Goal: Book appointment/travel/reservation

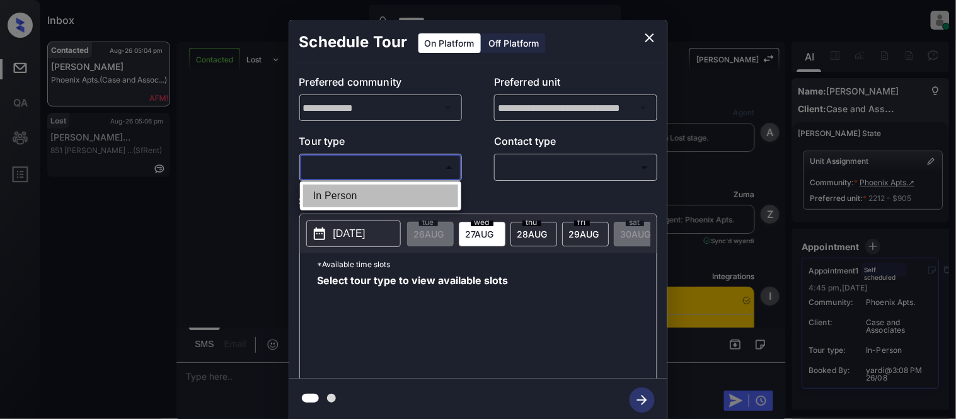
click at [385, 188] on li "In Person" at bounding box center [380, 196] width 155 height 23
type input "********"
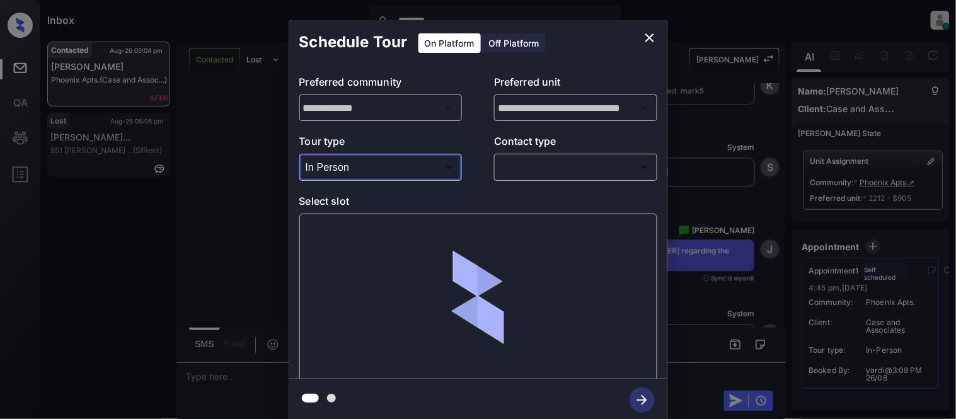
click at [527, 168] on div at bounding box center [478, 209] width 956 height 419
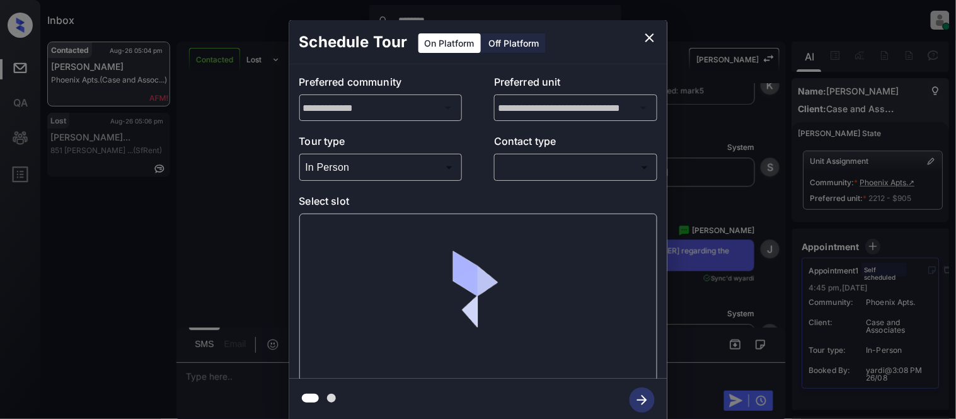
click at [520, 178] on div "​ ​" at bounding box center [575, 167] width 163 height 27
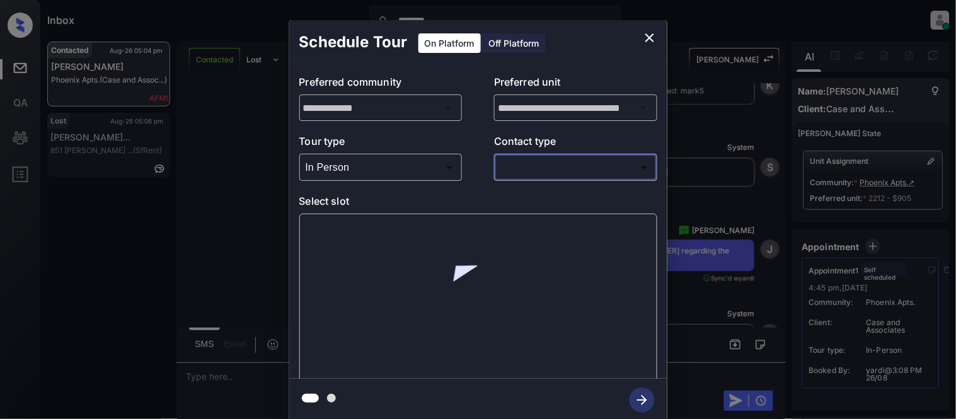
click at [515, 171] on body "Inbox ******** [PERSON_NAME] Online Set yourself offline Set yourself on break …" at bounding box center [478, 209] width 956 height 419
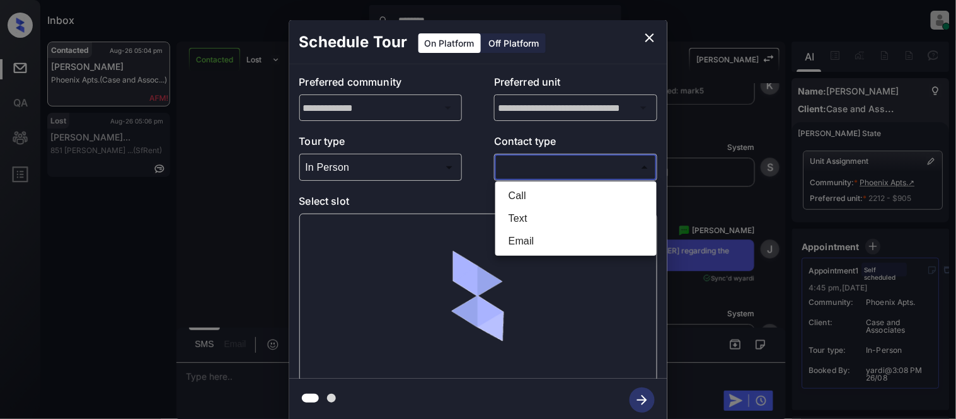
click at [514, 215] on li "Text" at bounding box center [575, 218] width 155 height 23
type input "****"
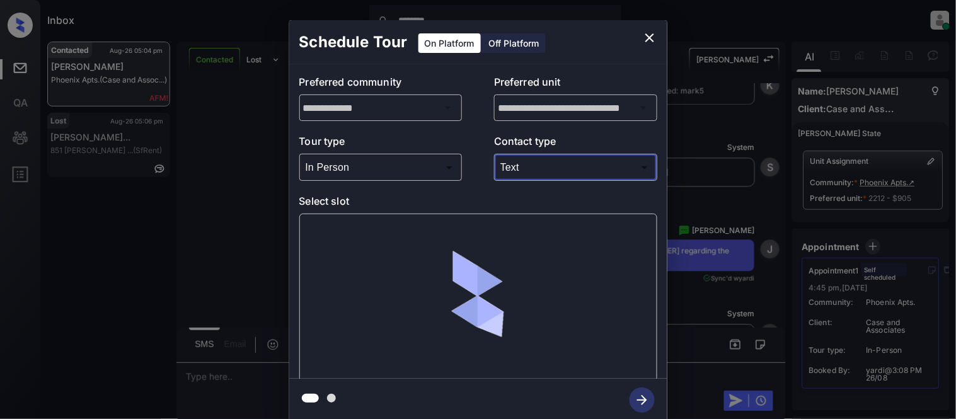
click at [332, 225] on div at bounding box center [478, 298] width 358 height 168
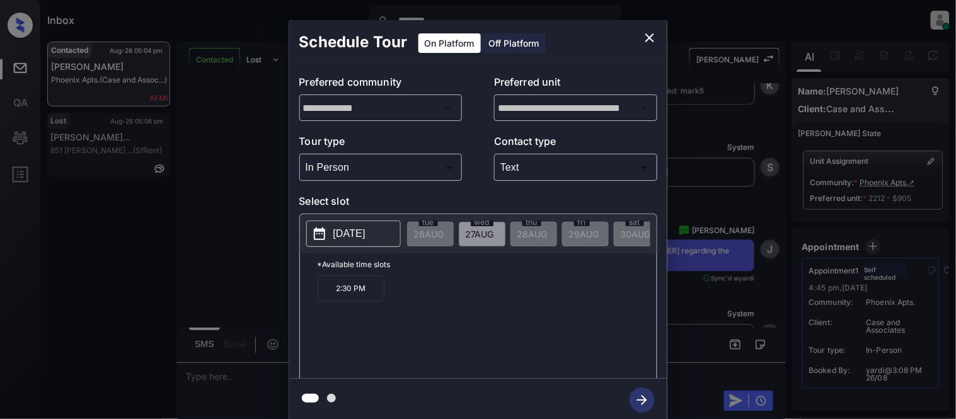
click at [332, 225] on button "[DATE]" at bounding box center [353, 233] width 94 height 26
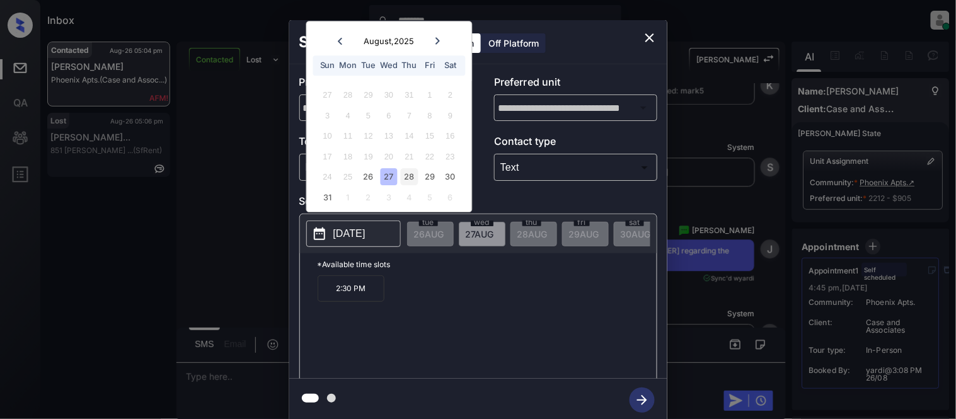
click at [414, 177] on div "28" at bounding box center [409, 177] width 17 height 17
click at [382, 178] on div "27" at bounding box center [388, 177] width 17 height 17
click at [374, 174] on div "26" at bounding box center [368, 177] width 17 height 17
click at [391, 174] on div "27" at bounding box center [388, 177] width 17 height 17
click at [408, 174] on div "28" at bounding box center [409, 177] width 17 height 17
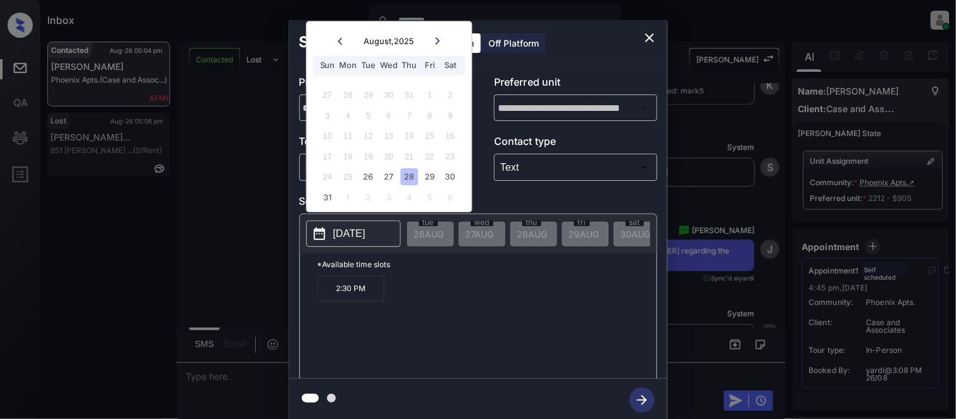
click at [414, 174] on div "28" at bounding box center [409, 177] width 17 height 17
click at [425, 174] on div "29" at bounding box center [429, 177] width 17 height 17
click at [452, 173] on div "30" at bounding box center [450, 177] width 17 height 17
click at [319, 200] on div "31" at bounding box center [327, 197] width 17 height 17
click at [127, 86] on div "**********" at bounding box center [478, 221] width 956 height 442
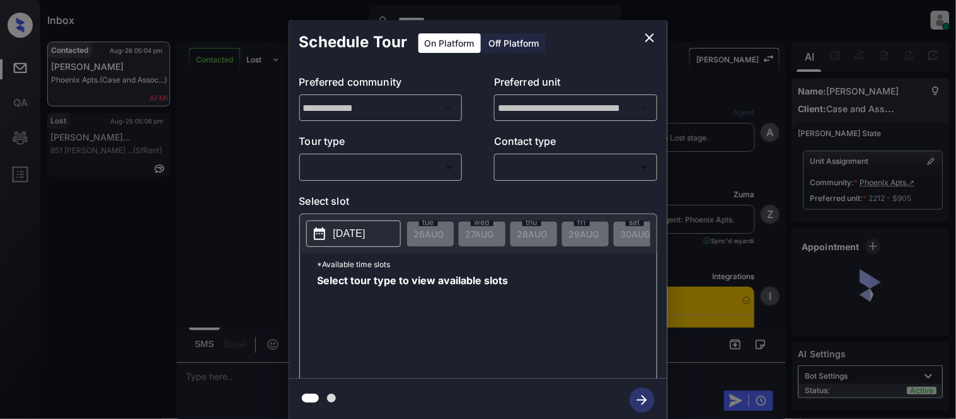
click at [345, 171] on body "Inbox ******** Kristina Cataag Online Set yourself offline Set yourself on brea…" at bounding box center [478, 209] width 956 height 419
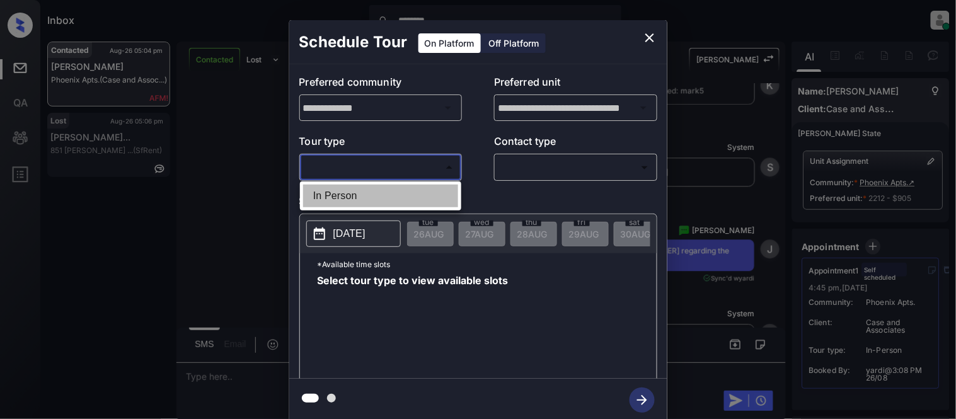
click at [335, 194] on li "In Person" at bounding box center [380, 196] width 155 height 23
type input "********"
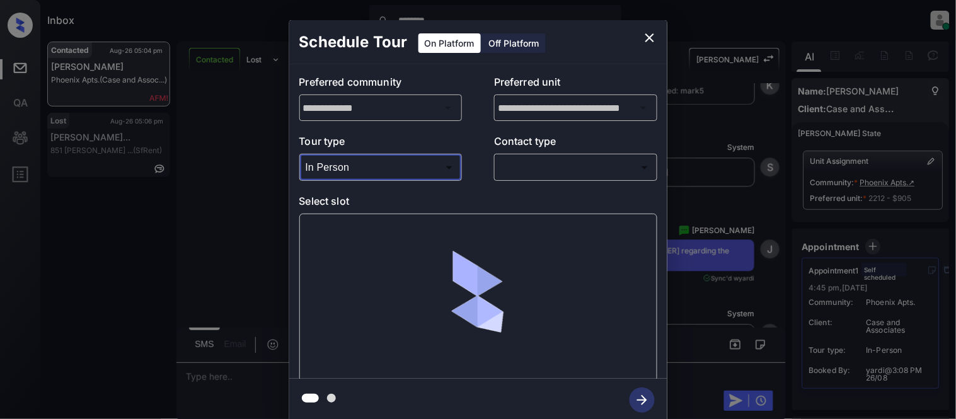
click at [515, 161] on body "Inbox ******** Kristina Cataag Online Set yourself offline Set yourself on brea…" at bounding box center [478, 209] width 956 height 419
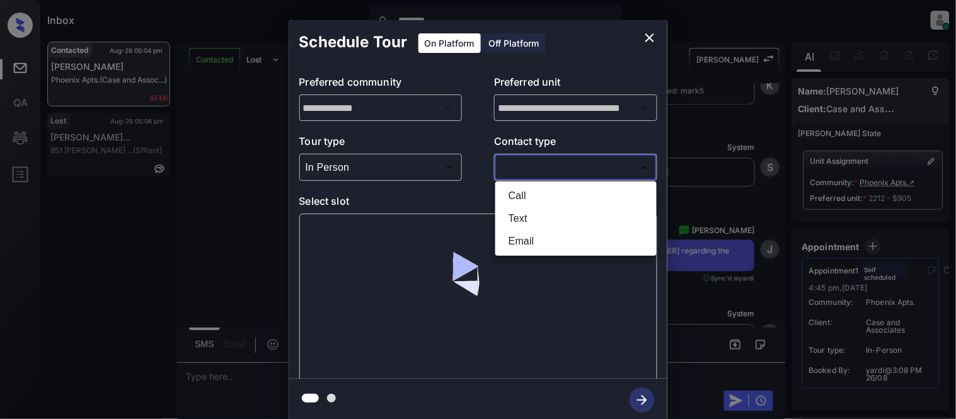
click at [511, 222] on li "Text" at bounding box center [575, 218] width 155 height 23
type input "****"
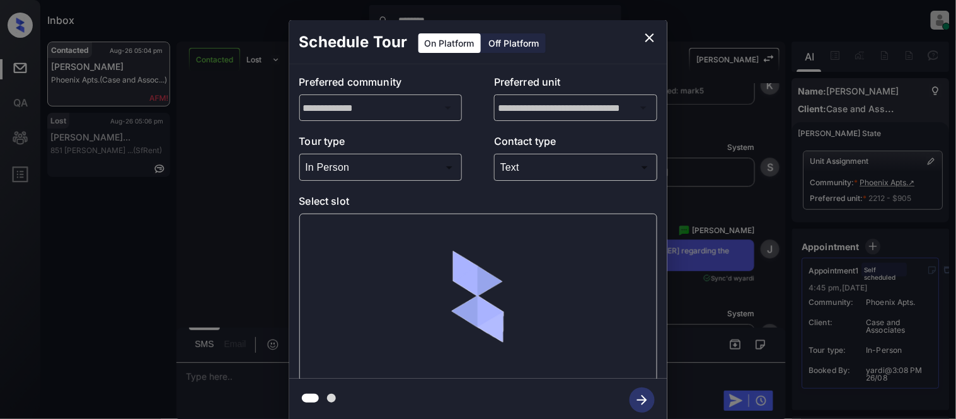
click at [348, 237] on div at bounding box center [478, 298] width 358 height 168
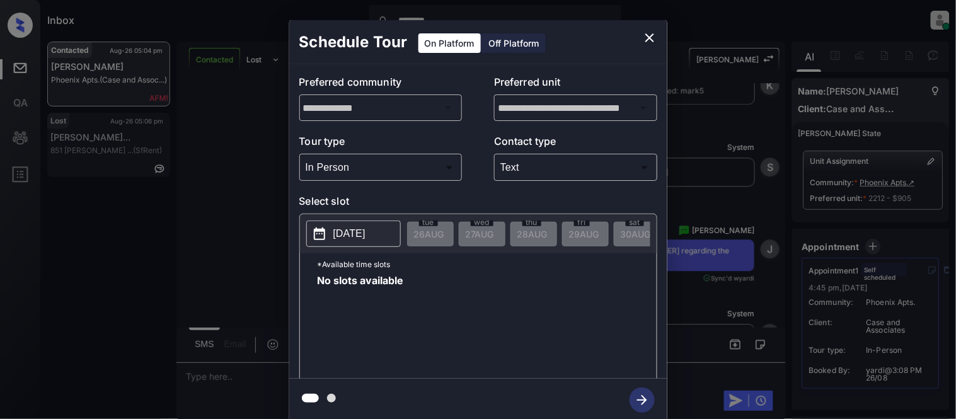
click at [365, 229] on p "2025-08-26" at bounding box center [349, 233] width 32 height 15
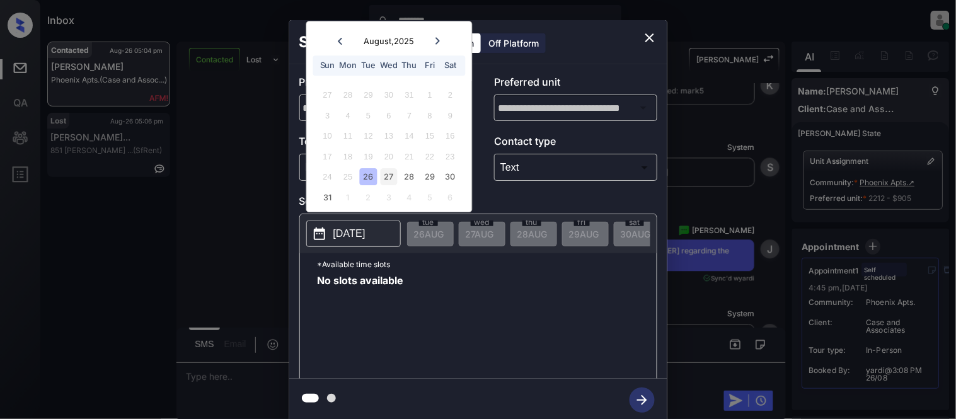
click at [391, 171] on div "27" at bounding box center [388, 177] width 17 height 17
click at [411, 177] on div "28" at bounding box center [409, 177] width 17 height 17
click at [423, 176] on div "29" at bounding box center [429, 177] width 17 height 17
click at [452, 177] on div "30" at bounding box center [450, 177] width 17 height 17
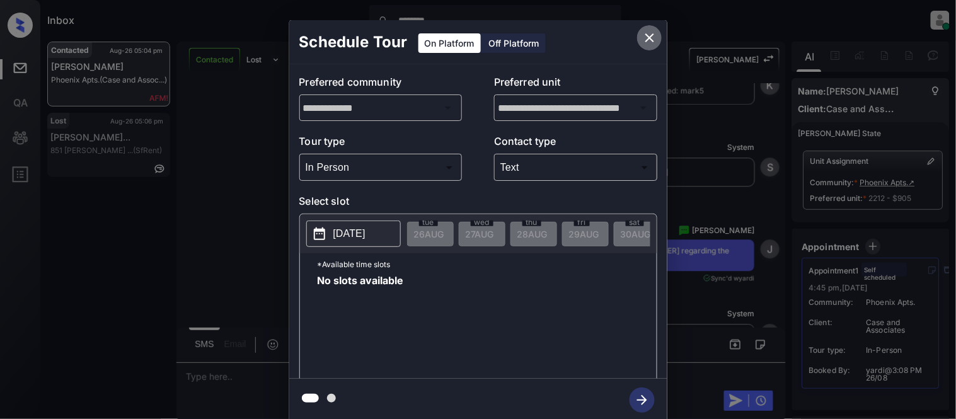
click at [651, 38] on icon "close" at bounding box center [649, 37] width 9 height 9
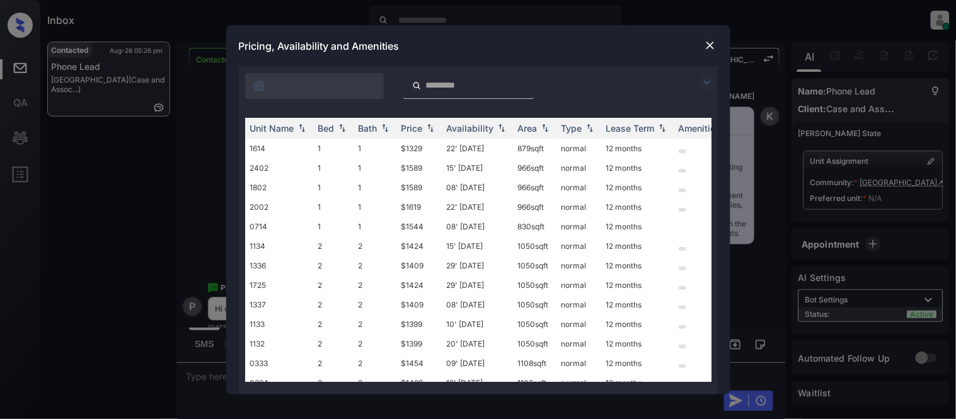
scroll to position [0, 202]
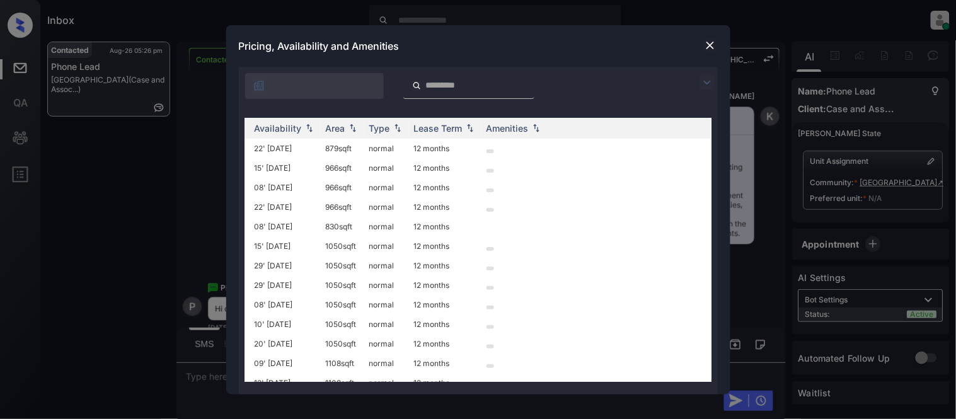
click at [708, 46] on img at bounding box center [710, 45] width 13 height 13
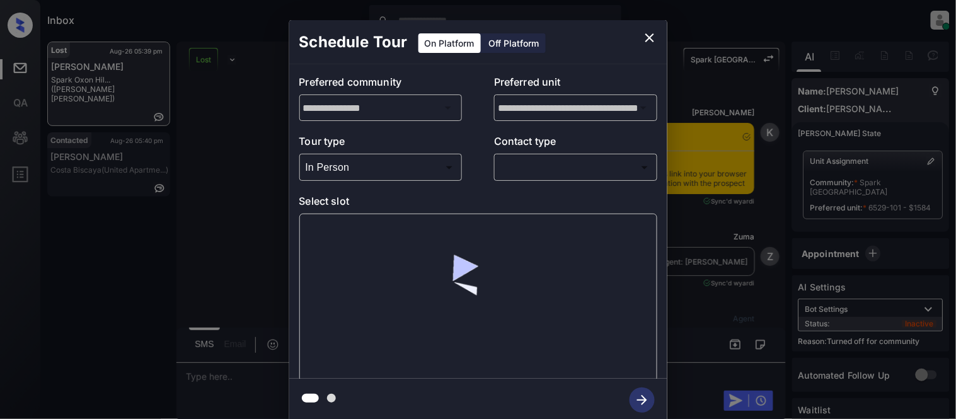
click at [520, 166] on body "Inbox Kristina Cataag Online Set yourself offline Set yourself on break Profile…" at bounding box center [478, 209] width 956 height 419
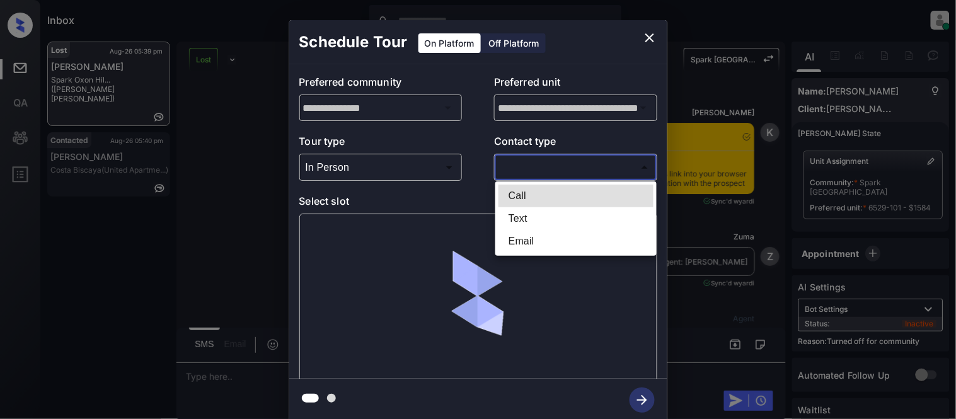
scroll to position [2982, 0]
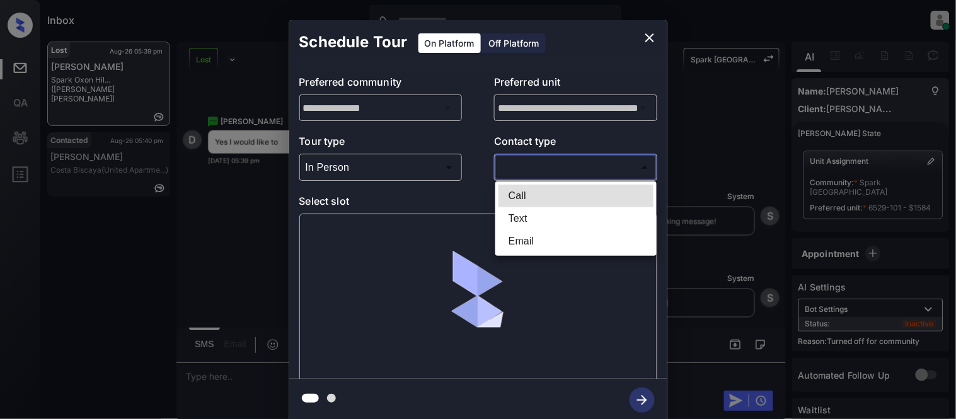
click at [520, 211] on li "Text" at bounding box center [575, 218] width 155 height 23
type input "****"
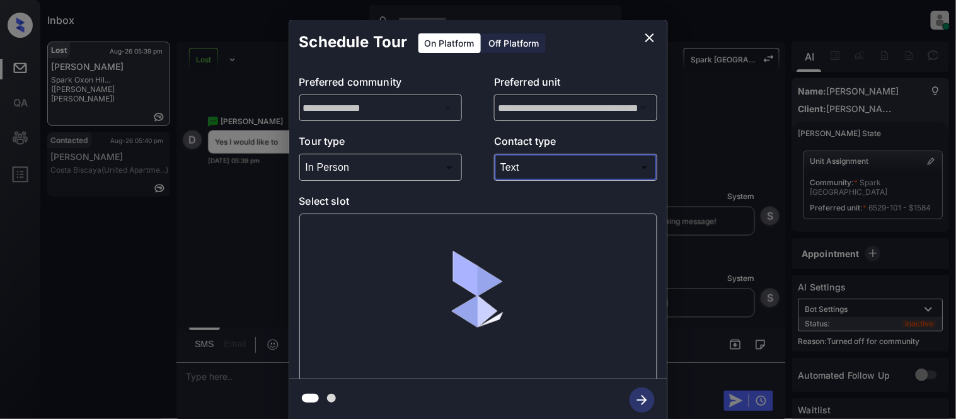
click at [355, 232] on div "Call Text Email" at bounding box center [478, 209] width 956 height 419
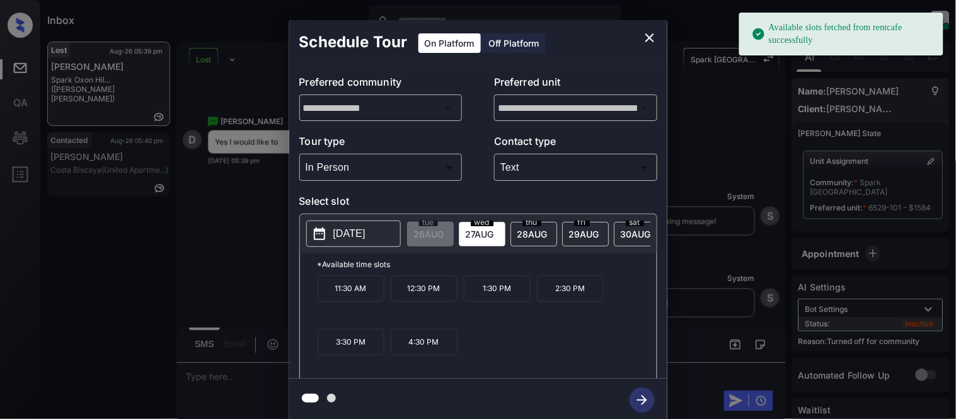
click at [355, 232] on p "[DATE]" at bounding box center [349, 233] width 32 height 15
drag, startPoint x: 320, startPoint y: 289, endPoint x: 428, endPoint y: 309, distance: 110.2
click at [428, 309] on div "11:30 AM 12:30 PM 1:30 PM 2:30 PM 3:30 PM 4:30 PM" at bounding box center [486, 325] width 339 height 101
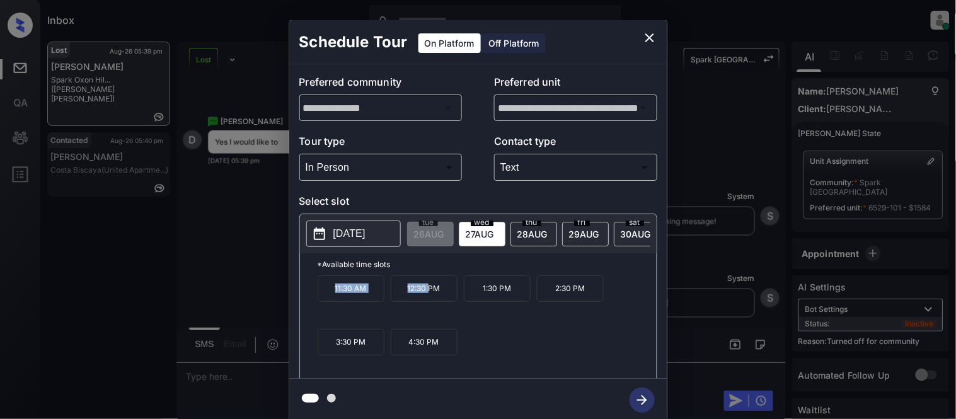
click at [387, 299] on div "11:30 AM 12:30 PM 1:30 PM 2:30 PM 3:30 PM 4:30 PM" at bounding box center [486, 325] width 339 height 101
drag, startPoint x: 379, startPoint y: 299, endPoint x: 307, endPoint y: 293, distance: 72.7
click at [307, 293] on div "*Available time slots 11:30 AM 12:30 PM 1:30 PM 2:30 PM 3:30 PM 4:30 PM" at bounding box center [478, 317] width 357 height 129
copy p "11:30 AM"
click at [197, 386] on div "**********" at bounding box center [478, 221] width 956 height 442
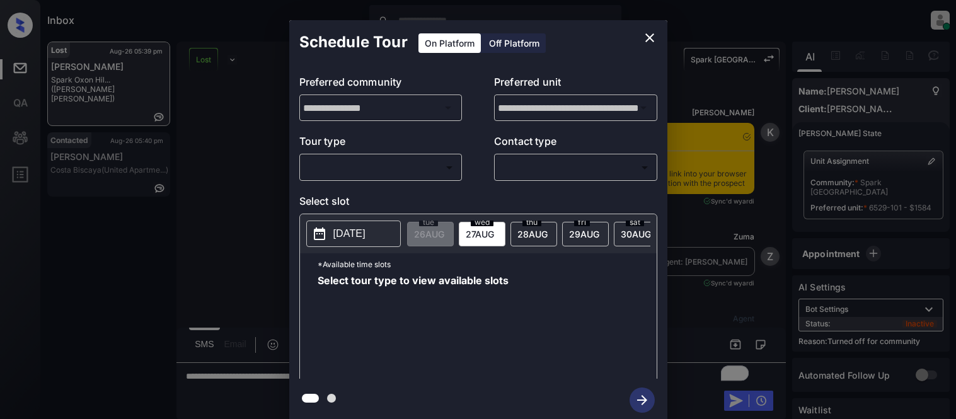
click at [652, 39] on icon "close" at bounding box center [649, 37] width 15 height 15
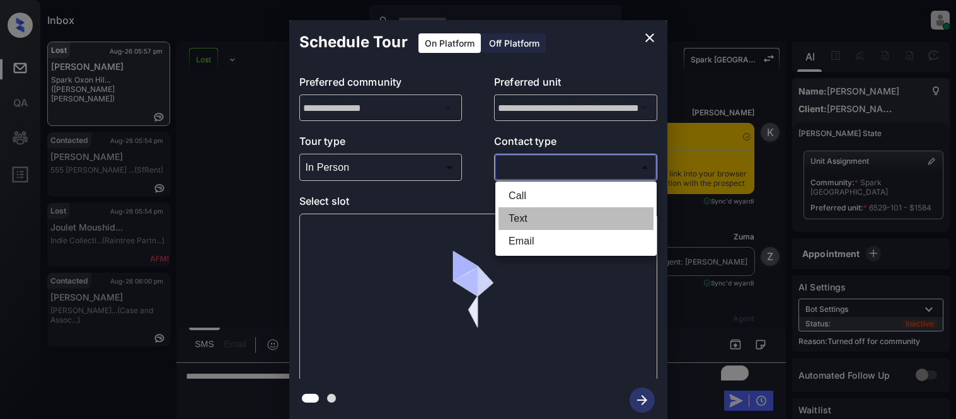
click at [518, 215] on li "Text" at bounding box center [575, 218] width 155 height 23
type input "****"
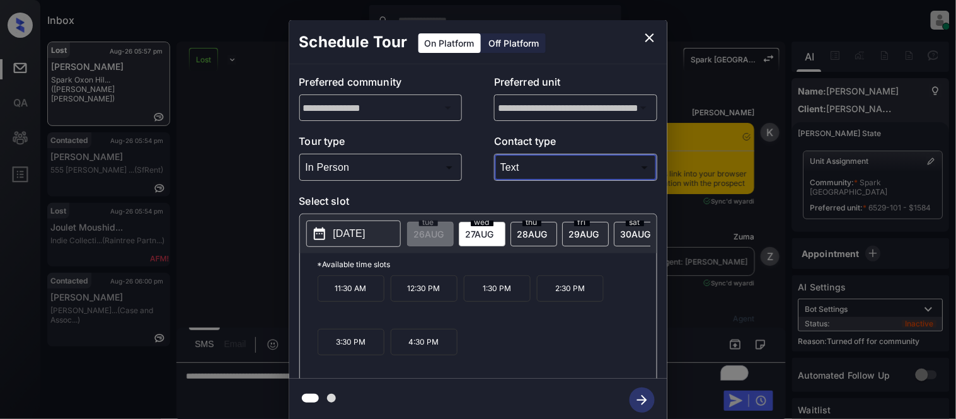
scroll to position [3381, 0]
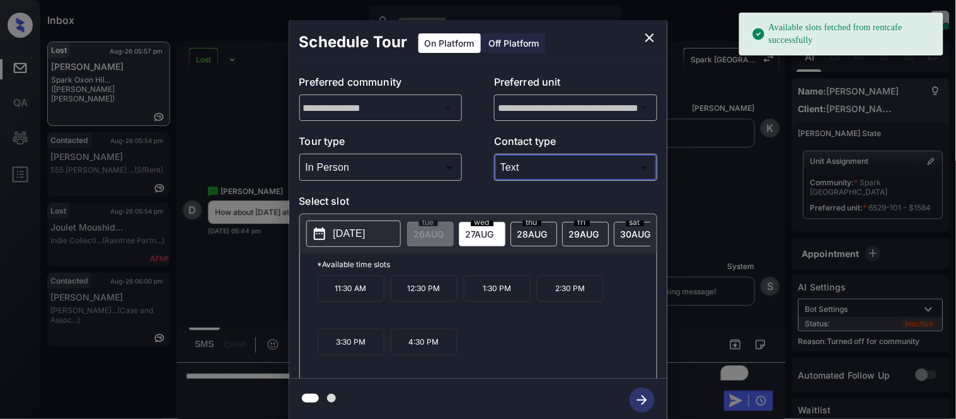
click at [348, 239] on p "[DATE]" at bounding box center [349, 233] width 32 height 15
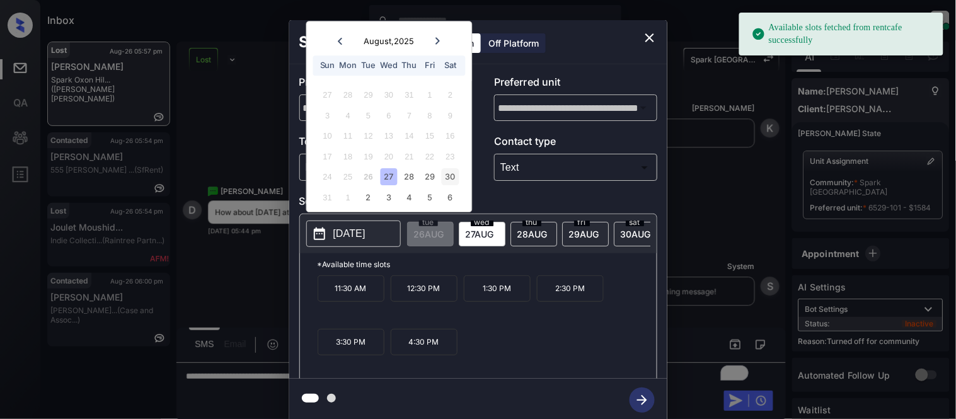
click at [444, 176] on div "30" at bounding box center [450, 177] width 17 height 17
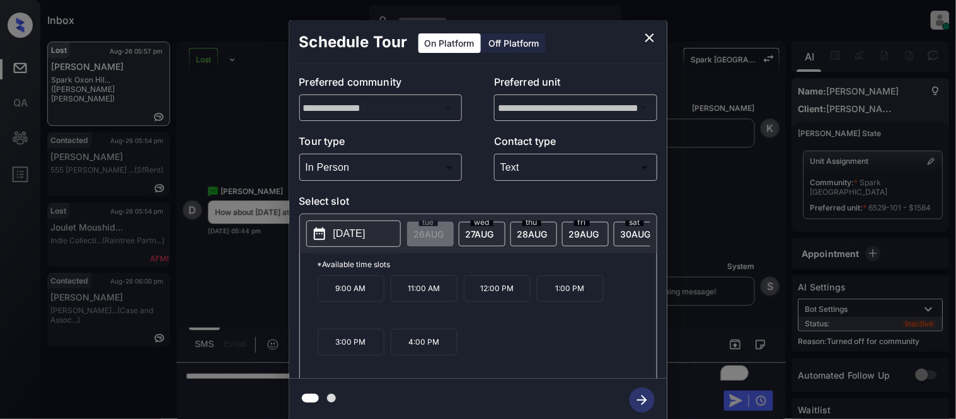
click at [422, 355] on p "4:00 PM" at bounding box center [424, 342] width 67 height 26
click at [652, 399] on icon "button" at bounding box center [641, 399] width 25 height 25
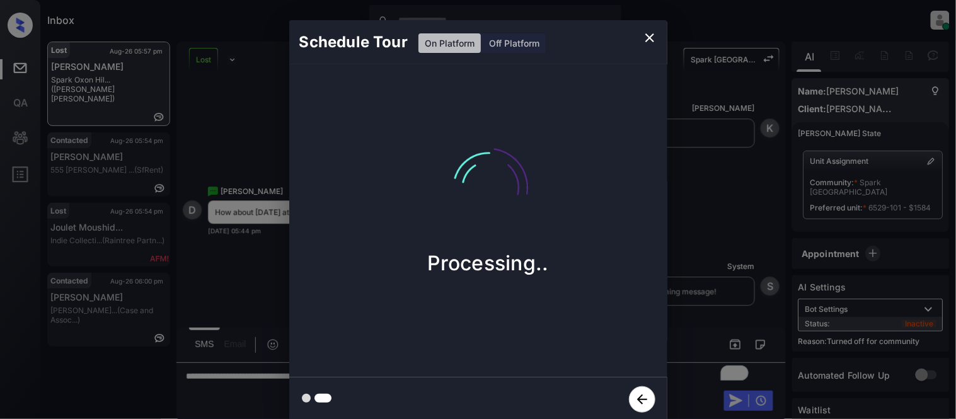
click at [737, 278] on div "Schedule Tour On Platform Off Platform Processing.." at bounding box center [478, 221] width 956 height 442
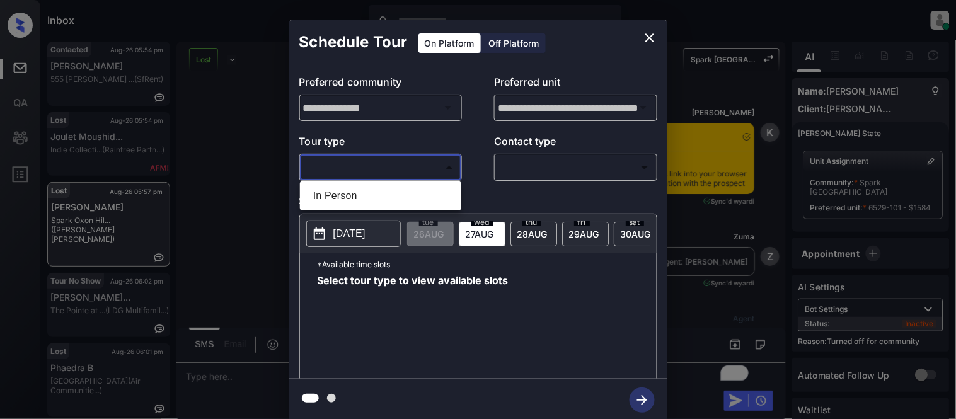
scroll to position [4102, 0]
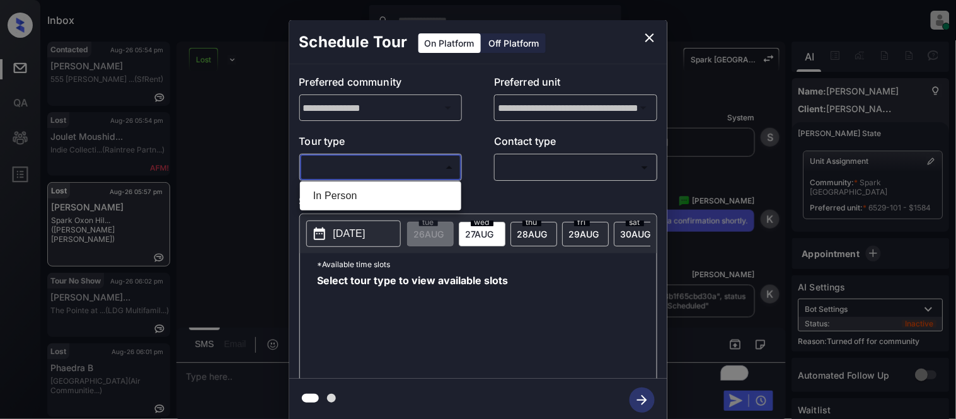
click at [344, 193] on li "In Person" at bounding box center [380, 196] width 155 height 23
type input "********"
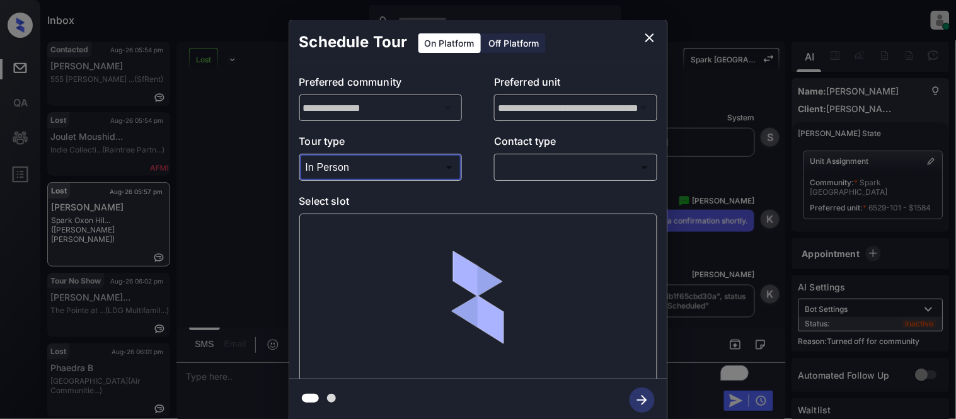
click at [505, 173] on body "Inbox [PERSON_NAME] Cataag Online Set yourself offline Set yourself on break Pr…" at bounding box center [478, 209] width 956 height 419
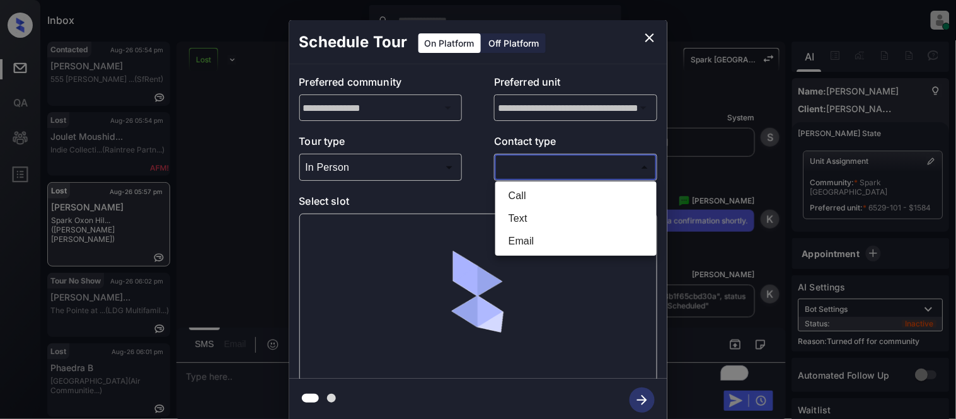
click at [513, 227] on li "Text" at bounding box center [575, 218] width 155 height 23
type input "****"
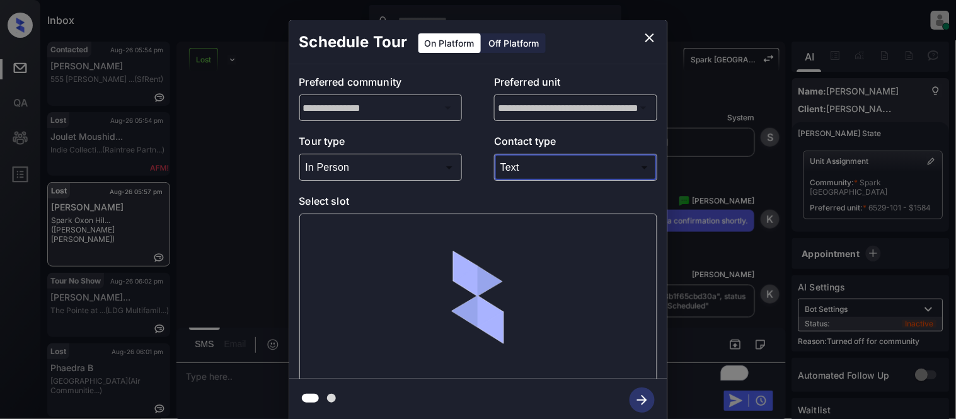
click at [331, 228] on div at bounding box center [478, 298] width 358 height 168
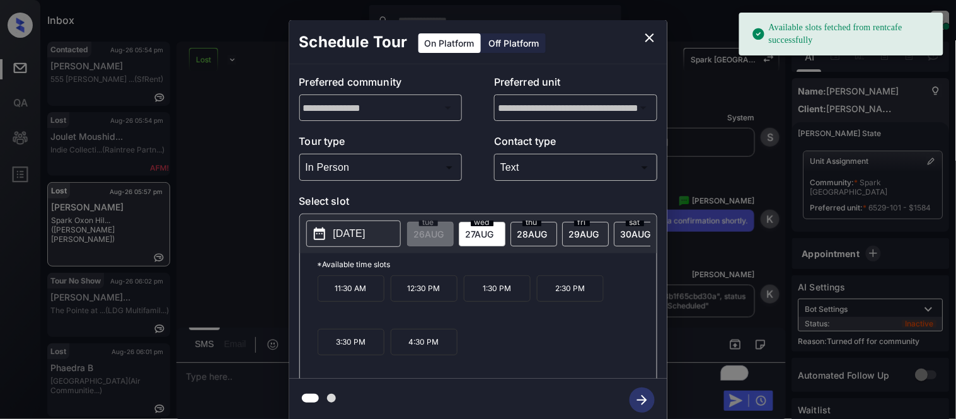
click at [331, 228] on button "2025-08-27" at bounding box center [353, 233] width 94 height 26
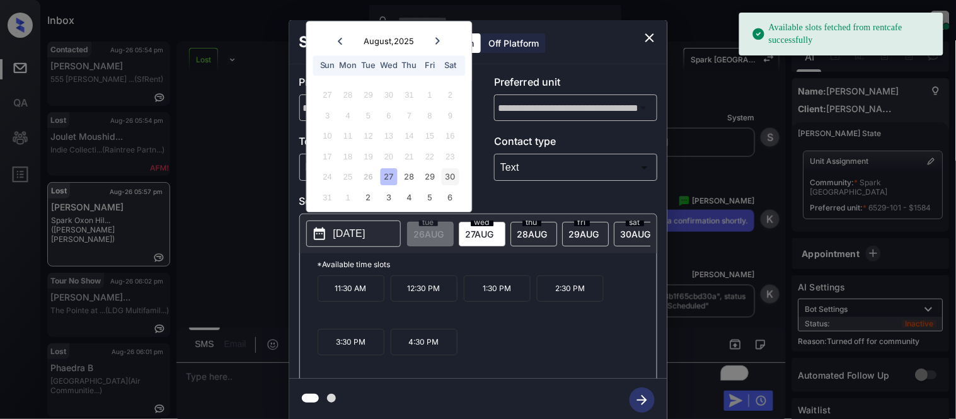
click at [447, 175] on div "30" at bounding box center [450, 177] width 17 height 17
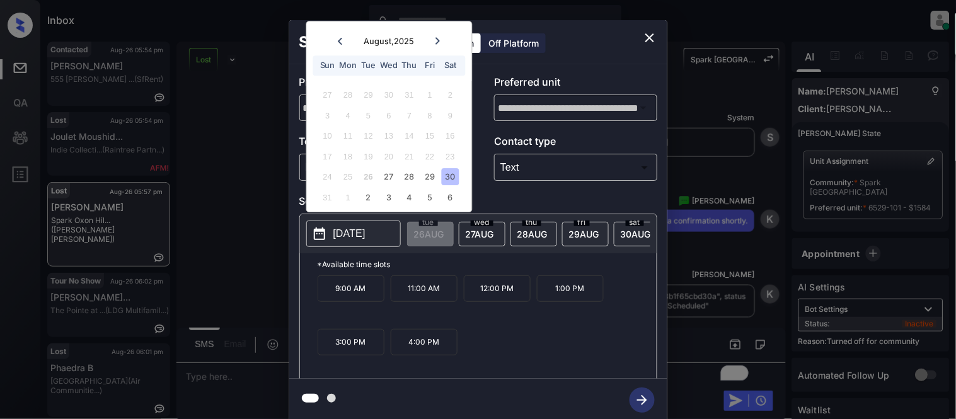
click at [375, 353] on p "3:00 PM" at bounding box center [350, 342] width 67 height 26
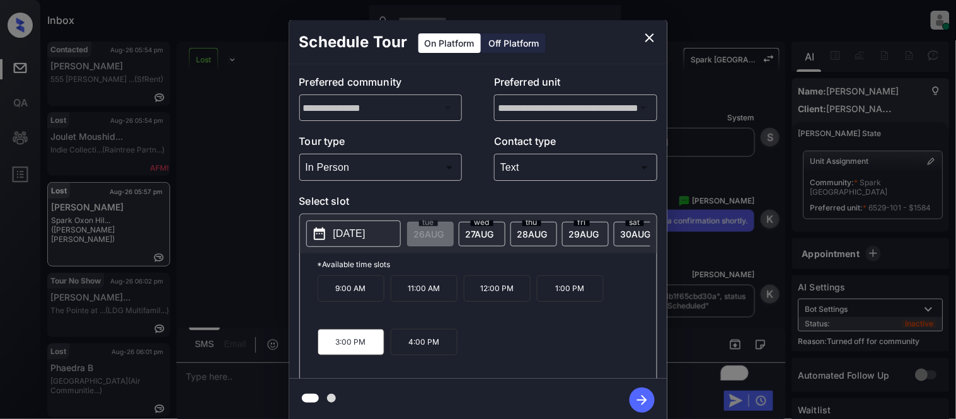
click at [634, 397] on icon "button" at bounding box center [641, 399] width 25 height 25
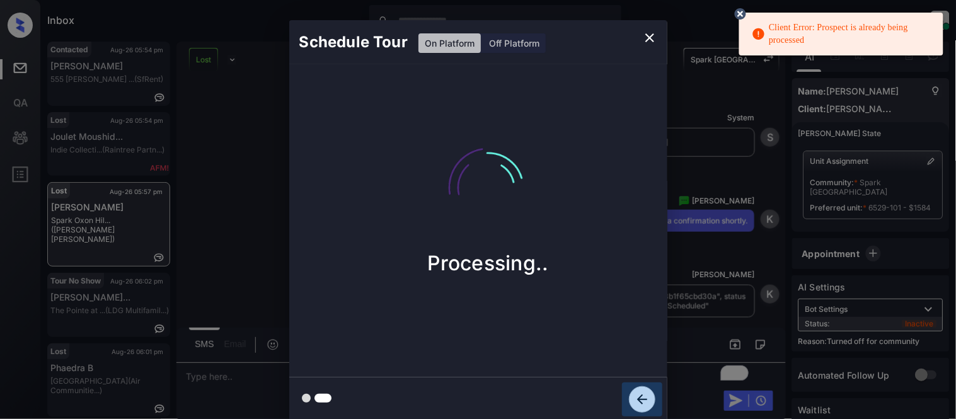
click at [634, 389] on icon "button" at bounding box center [642, 399] width 26 height 26
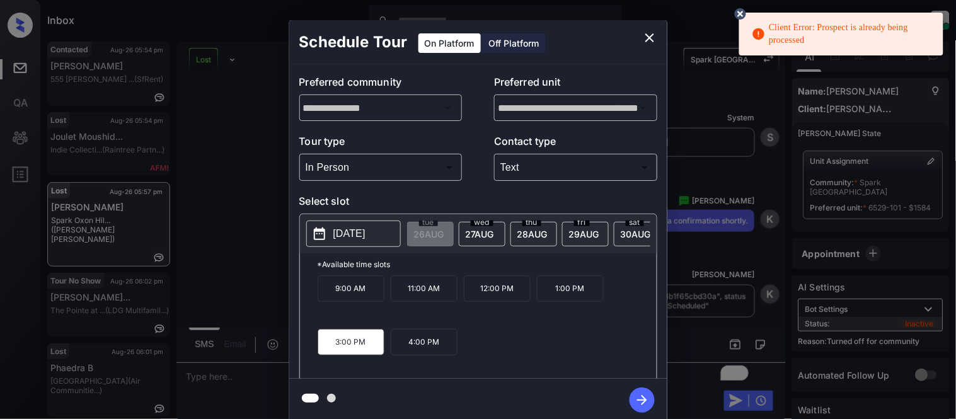
click at [439, 355] on p "4:00 PM" at bounding box center [424, 342] width 67 height 26
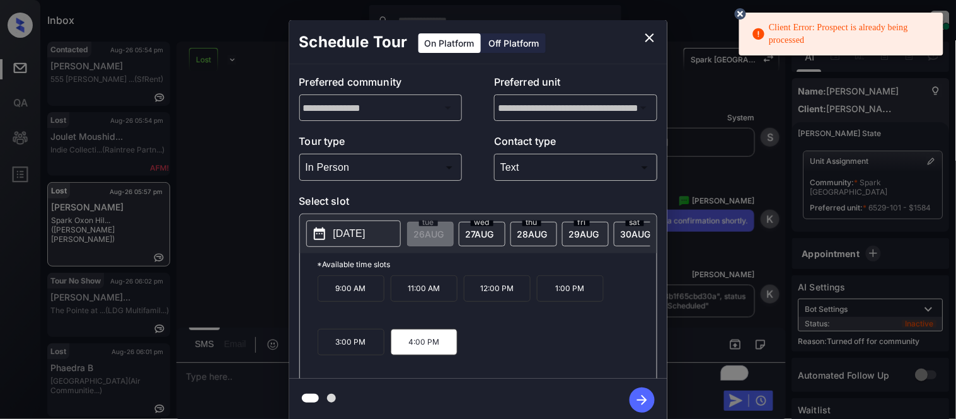
click at [638, 397] on icon "button" at bounding box center [641, 399] width 25 height 25
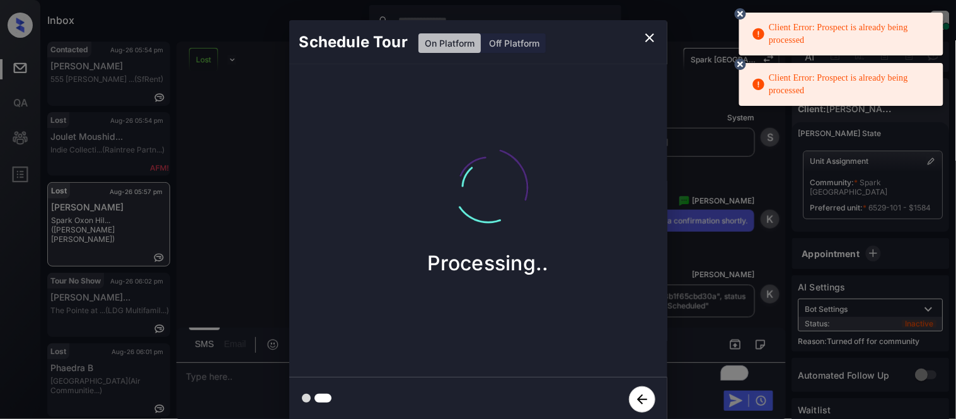
click at [740, 8] on icon at bounding box center [740, 13] width 11 height 11
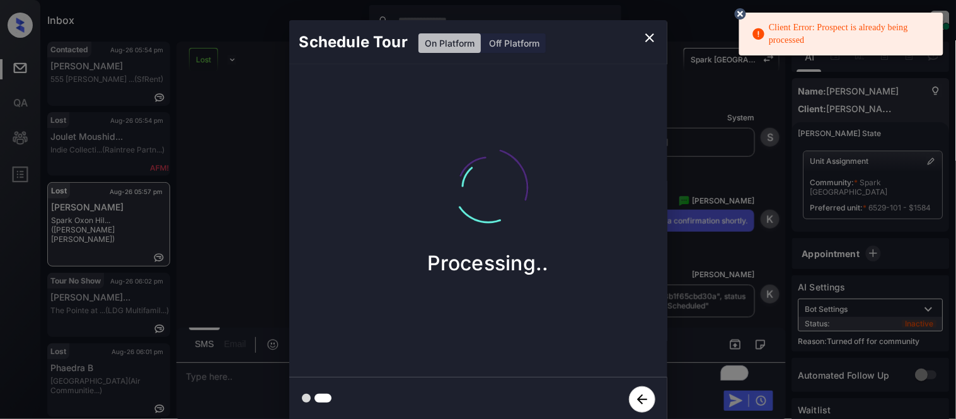
click at [739, 15] on circle at bounding box center [740, 14] width 8 height 8
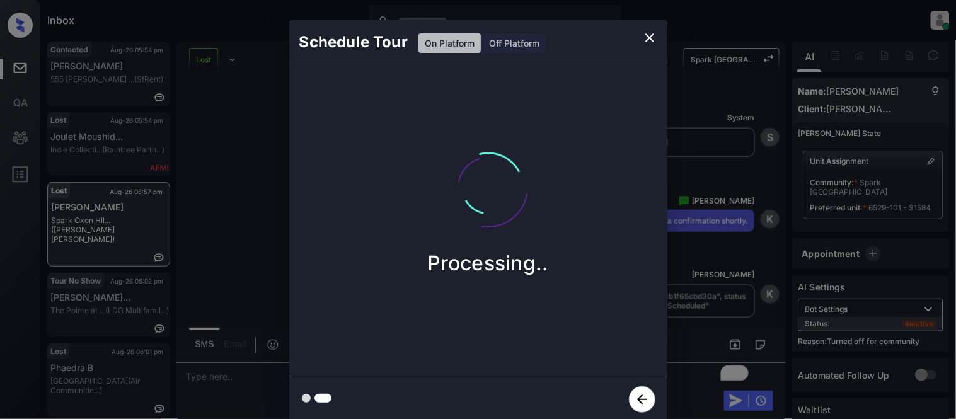
click at [644, 35] on icon "close" at bounding box center [649, 37] width 15 height 15
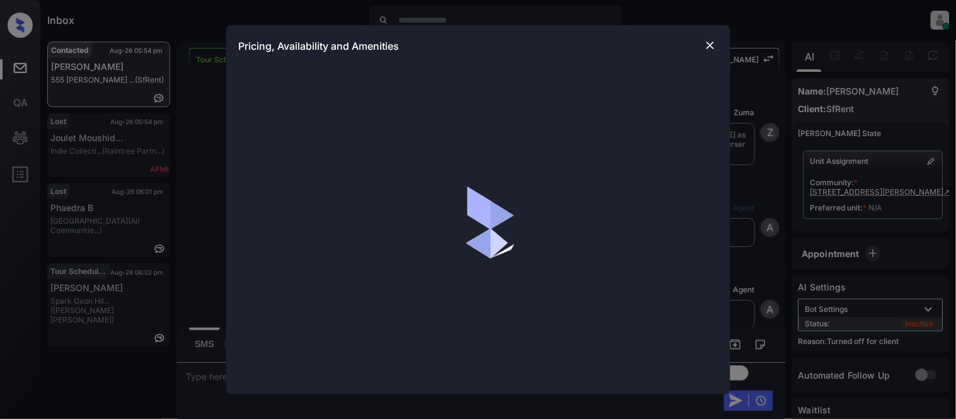
scroll to position [3371, 0]
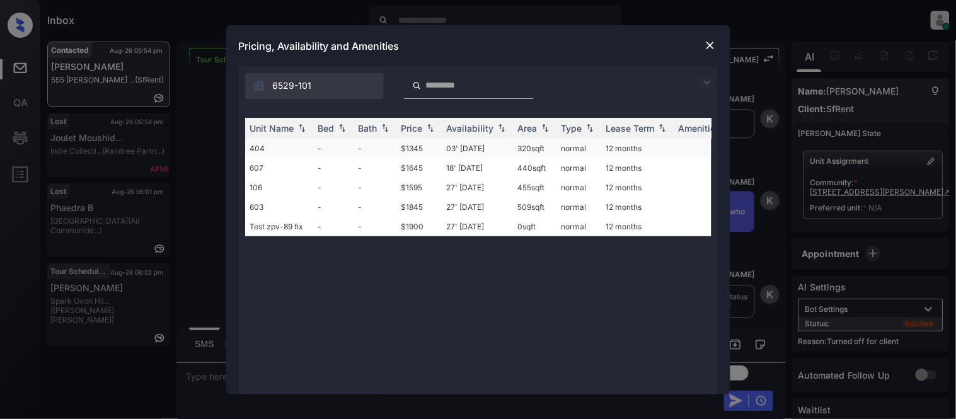
click at [412, 143] on td "$1345" at bounding box center [418, 149] width 45 height 20
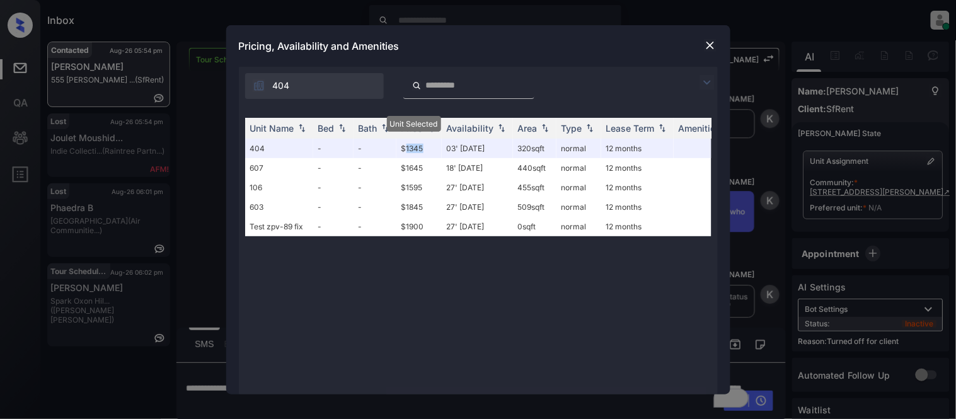
click at [707, 45] on img at bounding box center [710, 45] width 13 height 13
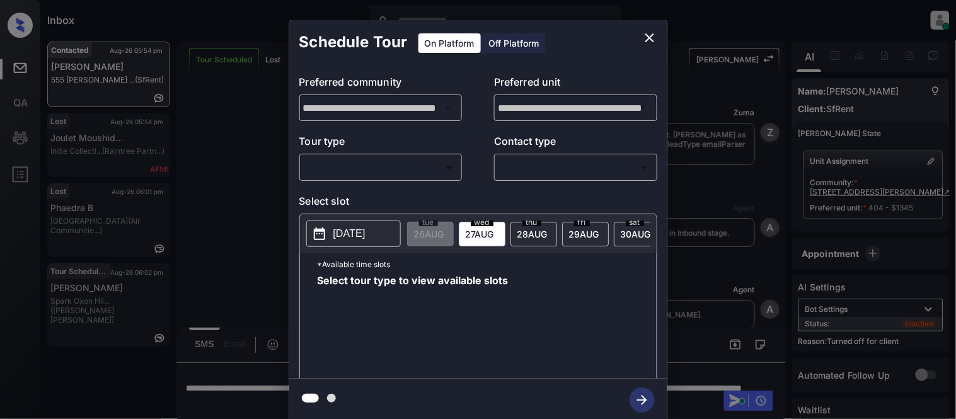
click at [495, 49] on div "Off Platform" at bounding box center [514, 43] width 63 height 20
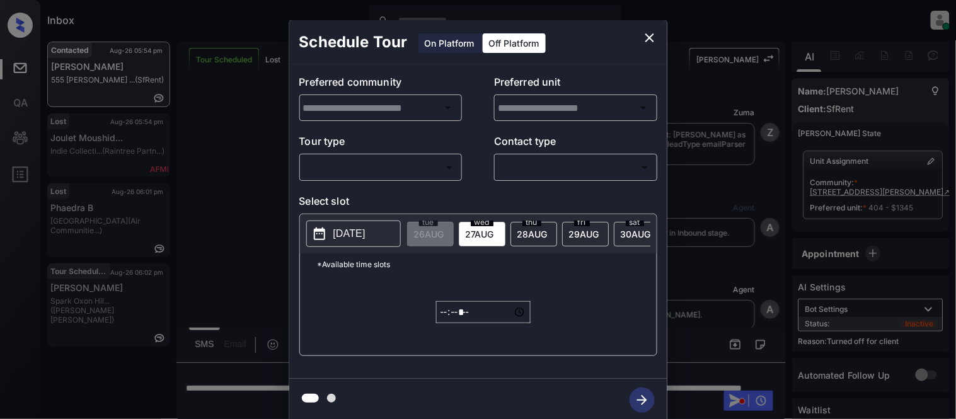
scroll to position [3371, 0]
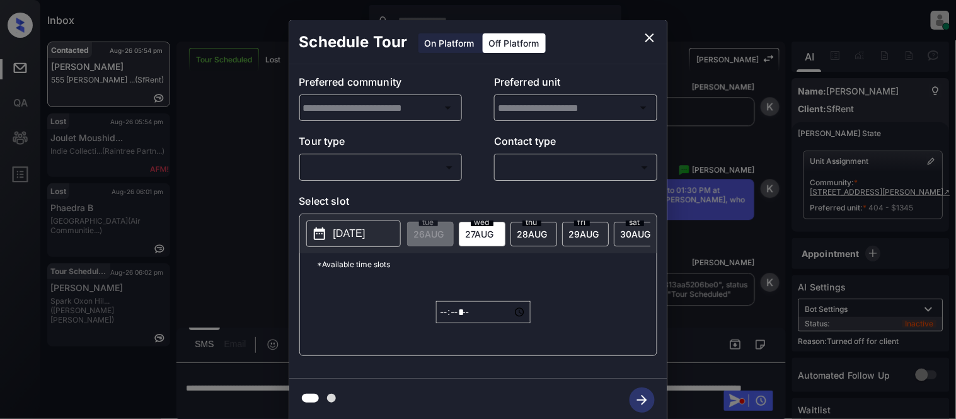
type input "**********"
click at [408, 166] on body "Inbox Kristina Cataag Online Set yourself offline Set yourself on break Profile…" at bounding box center [478, 209] width 956 height 419
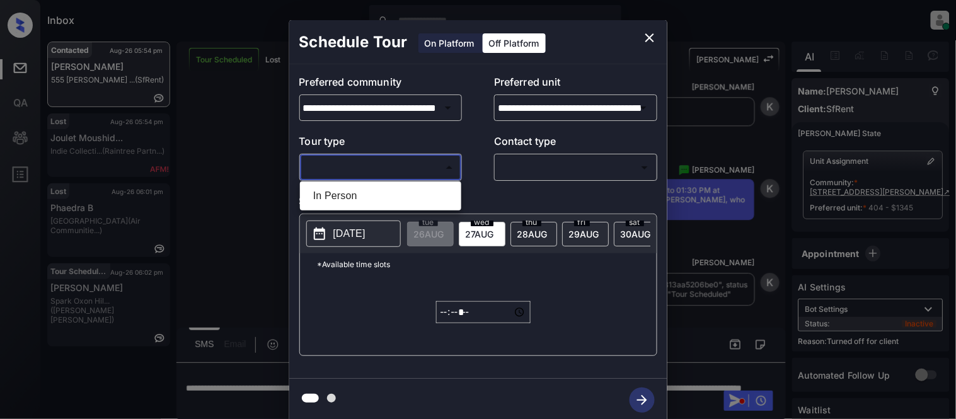
click at [394, 193] on li "In Person" at bounding box center [380, 196] width 155 height 23
type input "********"
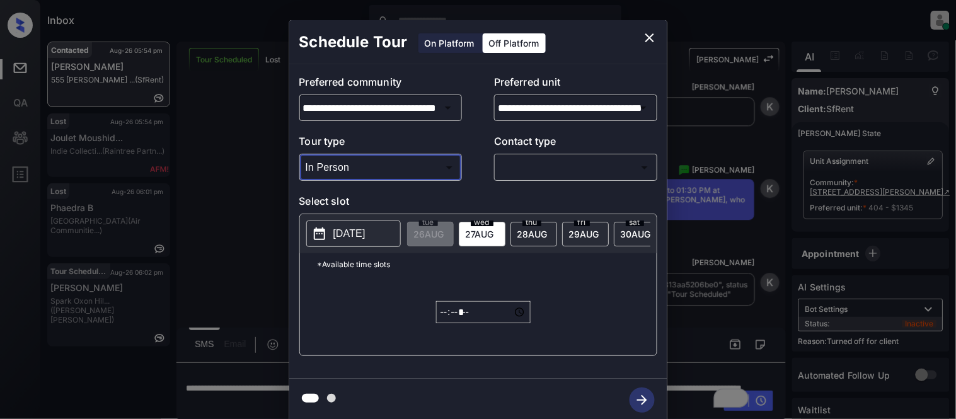
click at [529, 161] on div at bounding box center [478, 209] width 956 height 419
click at [528, 164] on body "Inbox Kristina Cataag Online Set yourself offline Set yourself on break Profile…" at bounding box center [478, 209] width 956 height 419
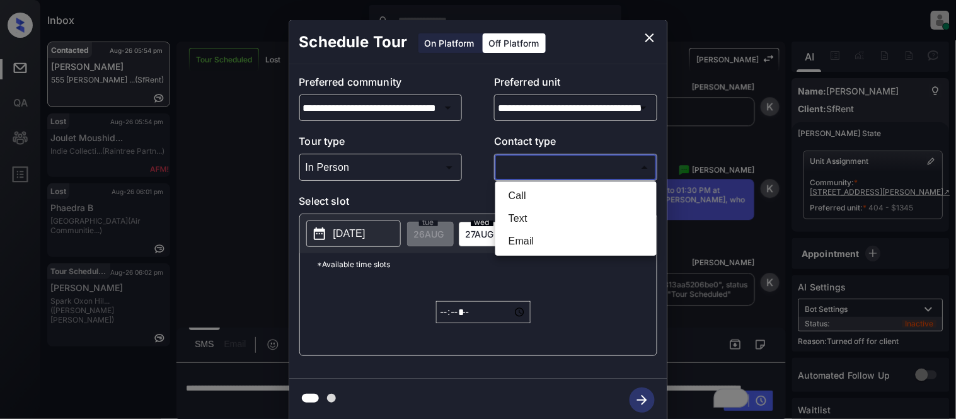
click at [526, 221] on li "Text" at bounding box center [575, 218] width 155 height 23
type input "****"
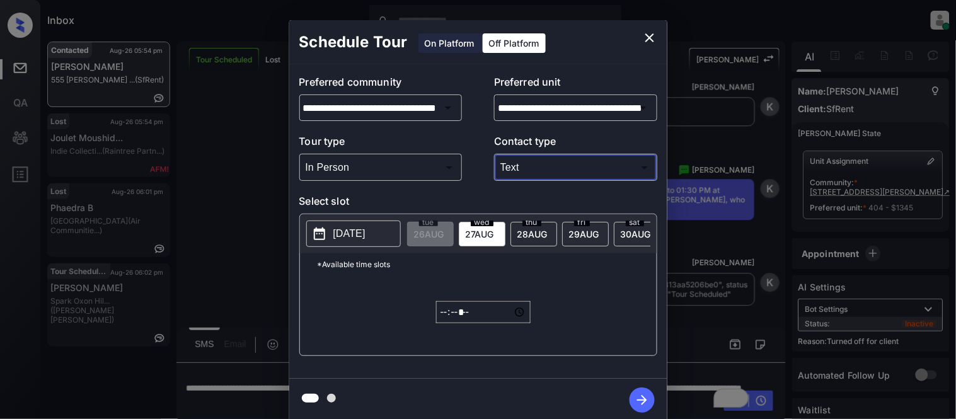
click at [351, 235] on p "2025-08-26" at bounding box center [349, 233] width 32 height 15
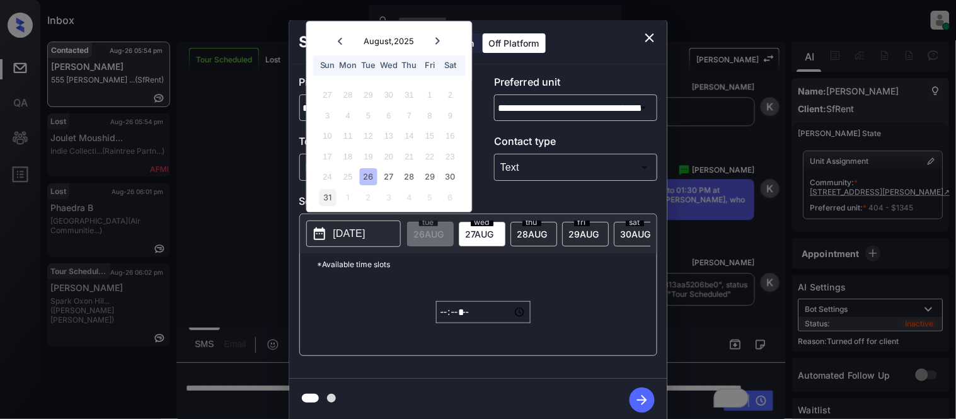
click at [324, 192] on div "31" at bounding box center [327, 197] width 17 height 17
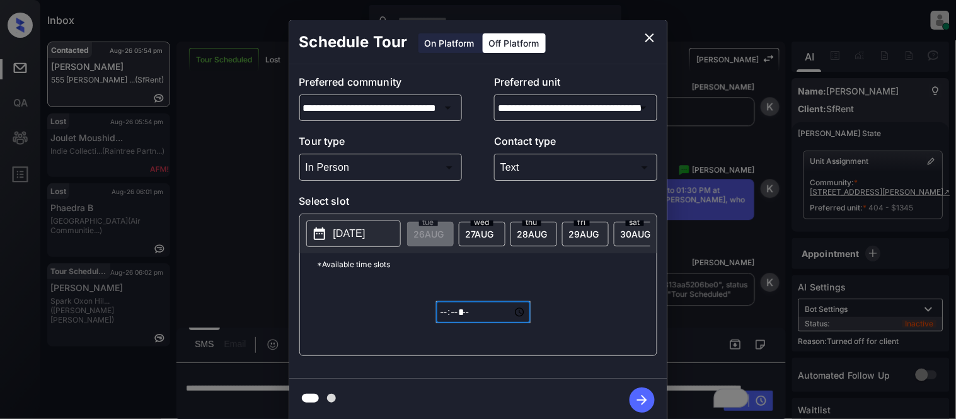
click at [440, 320] on input "*****" at bounding box center [483, 312] width 94 height 22
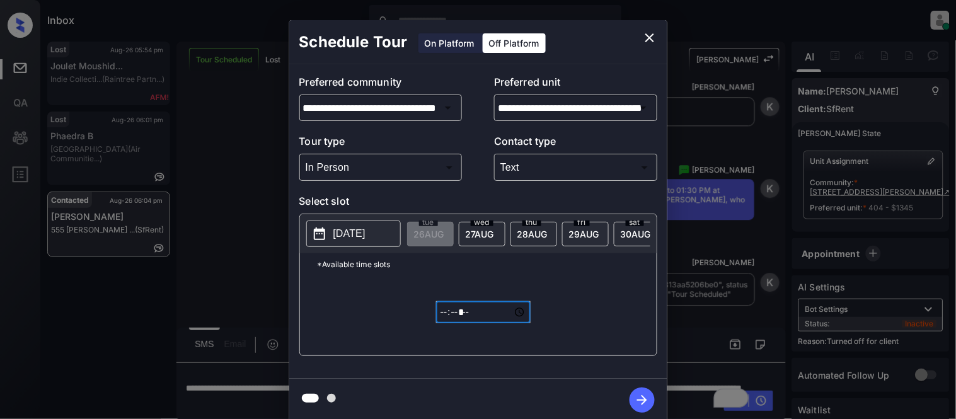
click at [473, 321] on input "*****" at bounding box center [483, 312] width 94 height 22
type input "*****"
click at [651, 393] on icon "button" at bounding box center [641, 399] width 25 height 25
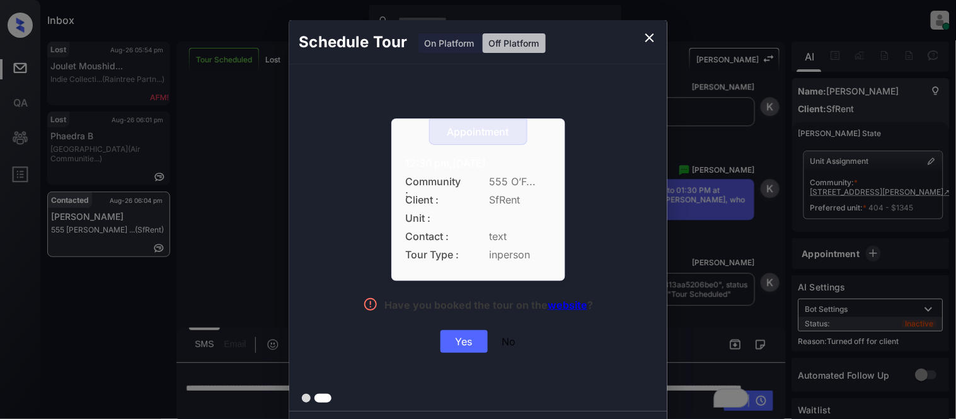
drag, startPoint x: 380, startPoint y: 158, endPoint x: 543, endPoint y: 156, distance: 163.2
click at [543, 156] on div "Appointment 12:30 pm,Sun,31-Aug-2025 Community : 555 O’F... Client : SfRent Uni…" at bounding box center [478, 235] width 282 height 234
click at [457, 345] on div "Yes" at bounding box center [463, 341] width 47 height 23
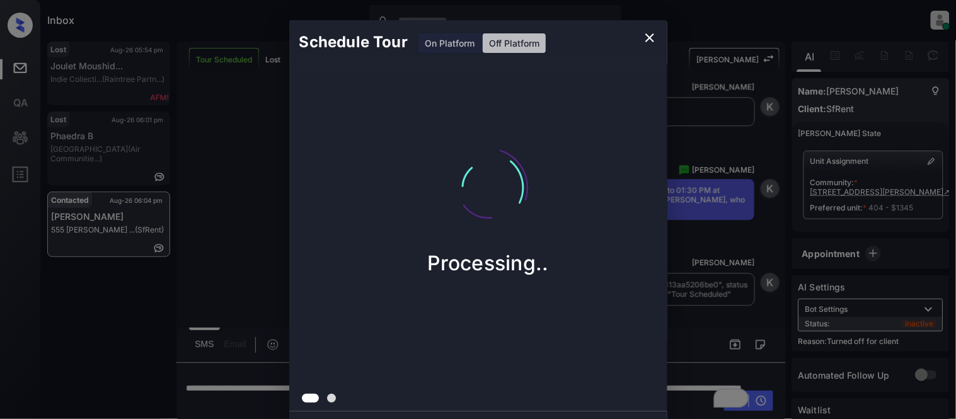
click at [741, 262] on div "Schedule Tour On Platform Off Platform Processing.." at bounding box center [478, 221] width 956 height 442
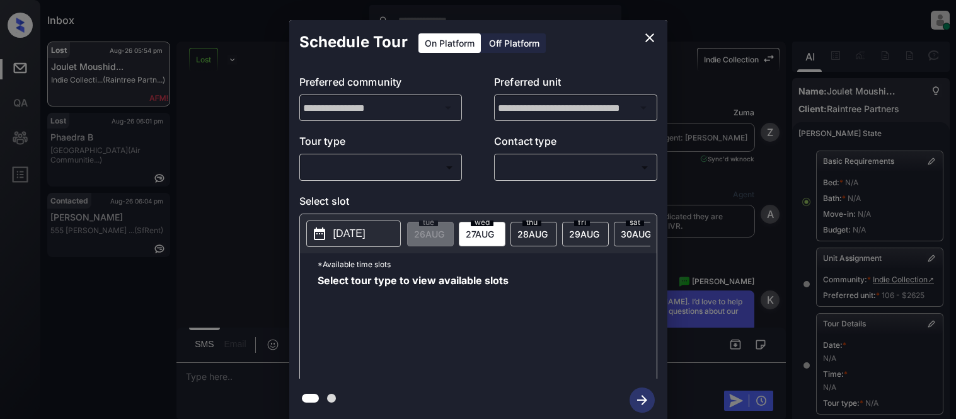
click at [303, 157] on body "Inbox [PERSON_NAME] Cataag Online Set yourself offline Set yourself on break Pr…" at bounding box center [478, 209] width 956 height 419
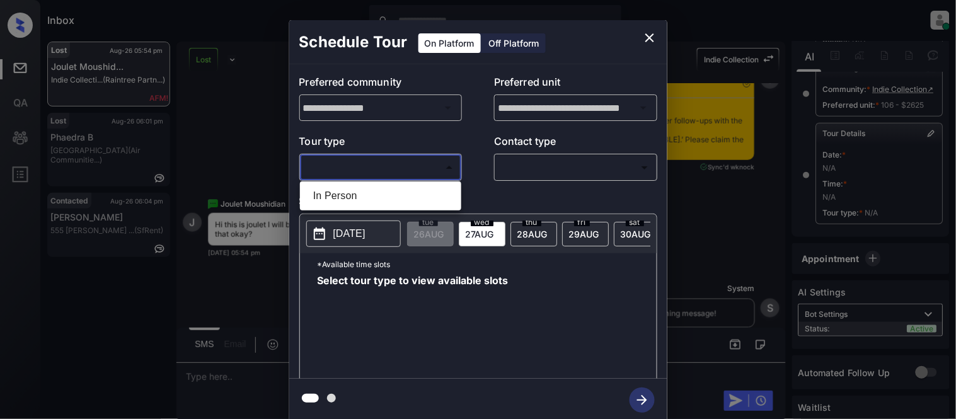
click at [321, 186] on li "In Person" at bounding box center [380, 196] width 155 height 23
type input "********"
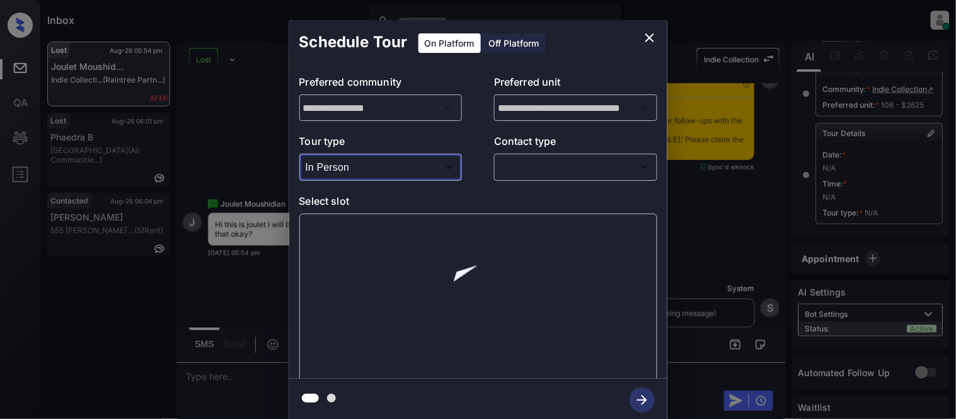
click at [490, 179] on div "Tour type In Person ******** ​ Contact type ​ ​" at bounding box center [478, 157] width 358 height 47
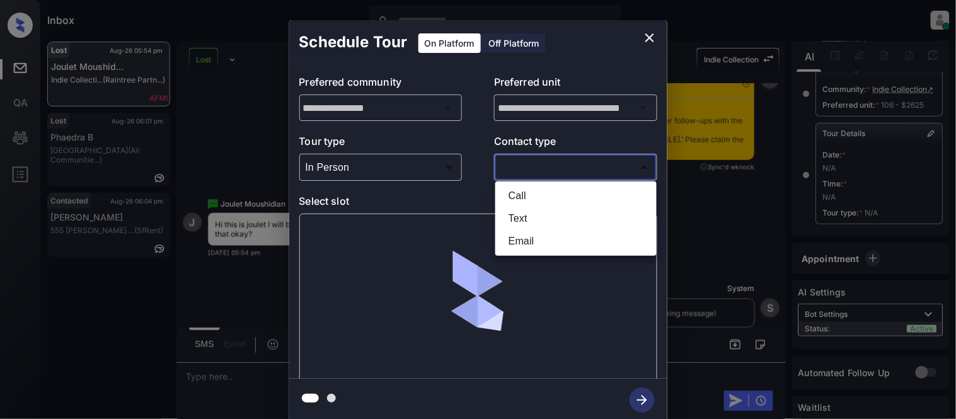
click at [520, 171] on body "Inbox Kristina Cataag Online Set yourself offline Set yourself on break Profile…" at bounding box center [478, 209] width 956 height 419
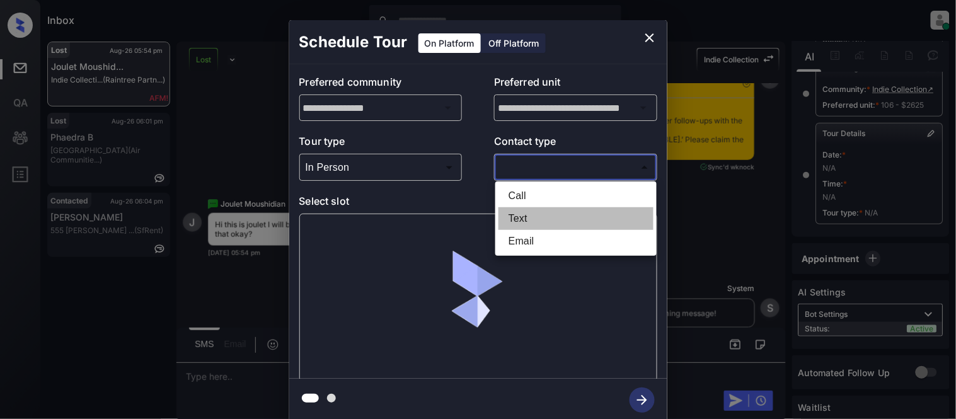
click at [506, 223] on li "Text" at bounding box center [575, 218] width 155 height 23
type input "****"
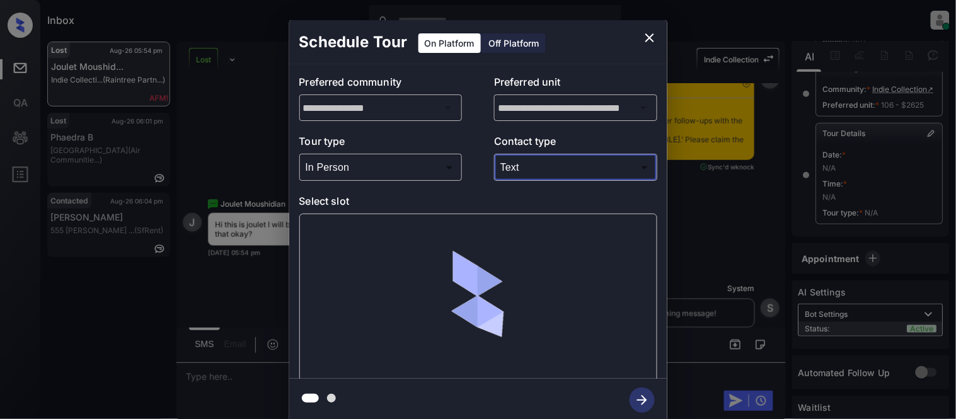
click at [345, 234] on div at bounding box center [478, 298] width 358 height 168
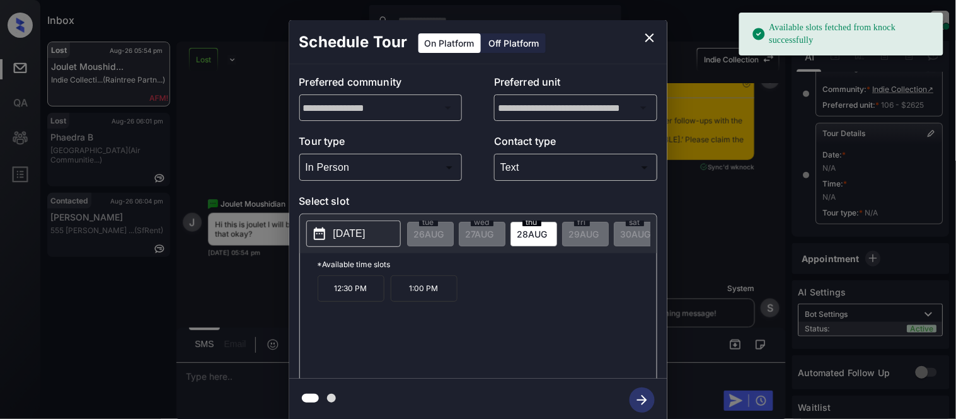
click at [339, 234] on p "[DATE]" at bounding box center [349, 233] width 32 height 15
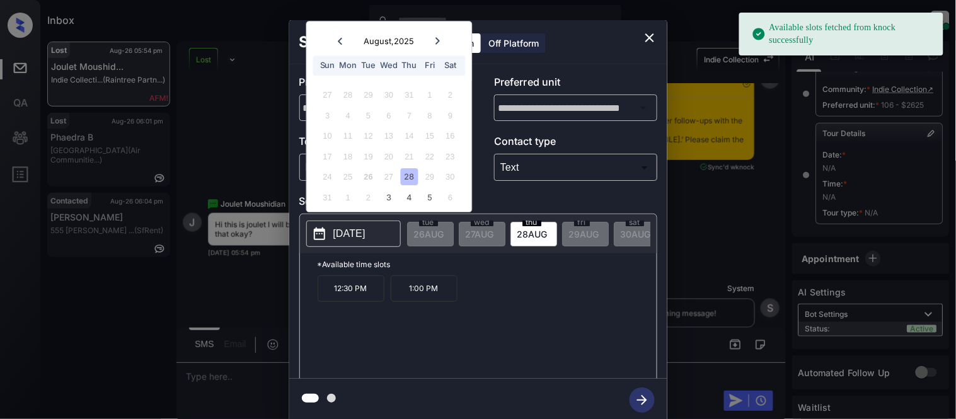
click at [401, 174] on div "28" at bounding box center [409, 177] width 17 height 17
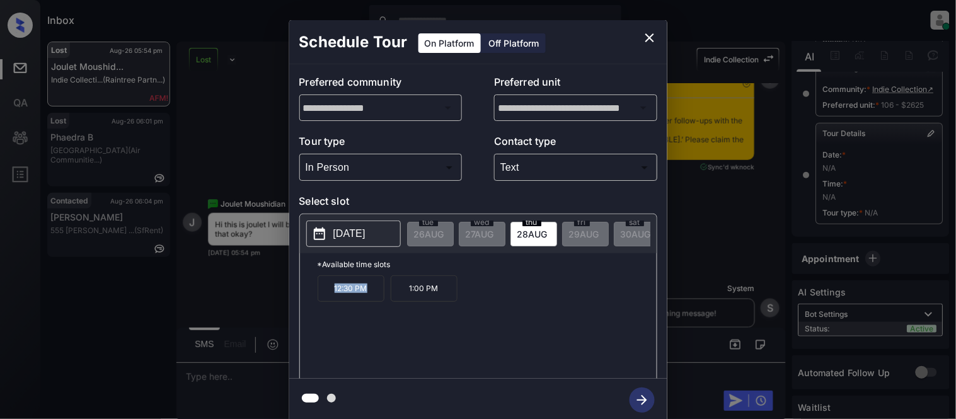
drag, startPoint x: 328, startPoint y: 298, endPoint x: 369, endPoint y: 297, distance: 40.3
click at [369, 297] on p "12:30 PM" at bounding box center [350, 288] width 67 height 26
copy p "12:30 PM"
click at [207, 367] on div "**********" at bounding box center [478, 221] width 956 height 442
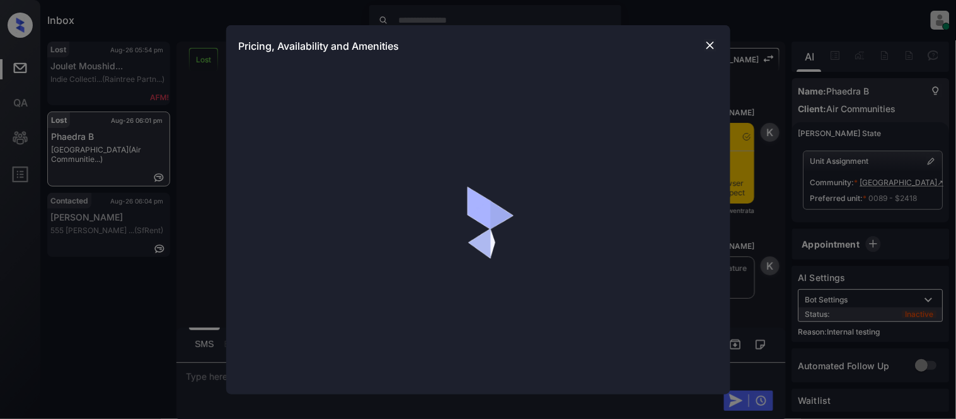
scroll to position [3, 0]
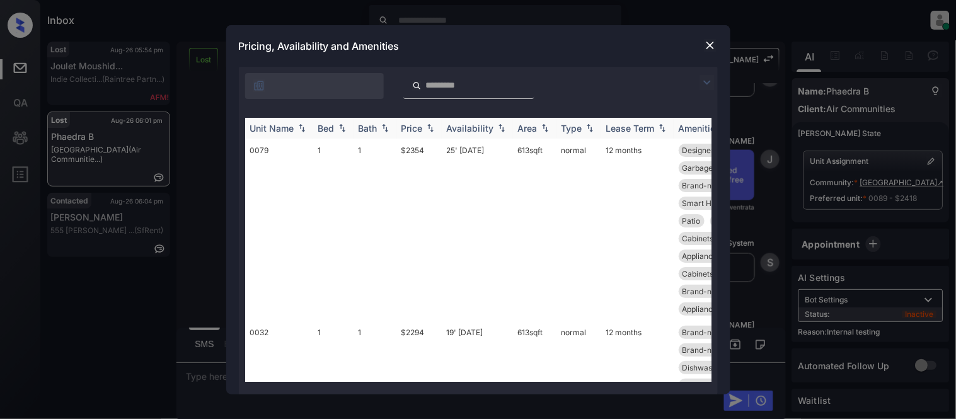
click at [424, 123] on img at bounding box center [430, 127] width 13 height 9
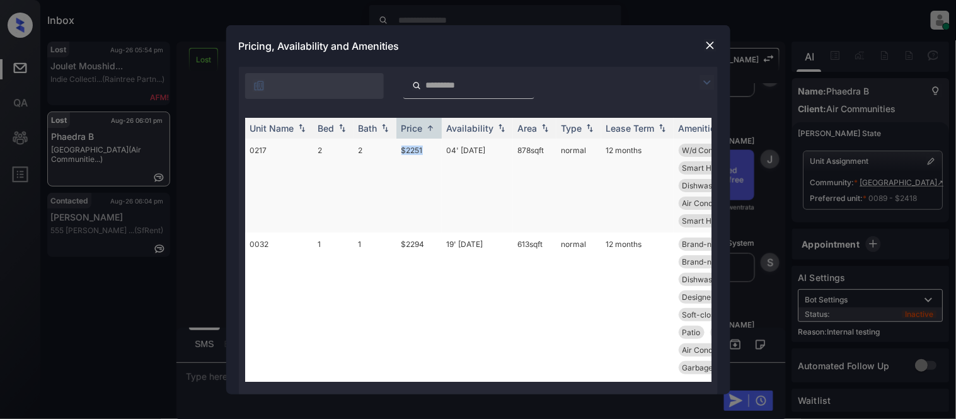
drag, startPoint x: 399, startPoint y: 147, endPoint x: 428, endPoint y: 145, distance: 29.0
click at [428, 145] on td "$2251" at bounding box center [418, 186] width 45 height 94
copy td "$2251"
click at [393, 164] on td "2" at bounding box center [374, 186] width 43 height 94
drag, startPoint x: 393, startPoint y: 151, endPoint x: 505, endPoint y: 154, distance: 112.2
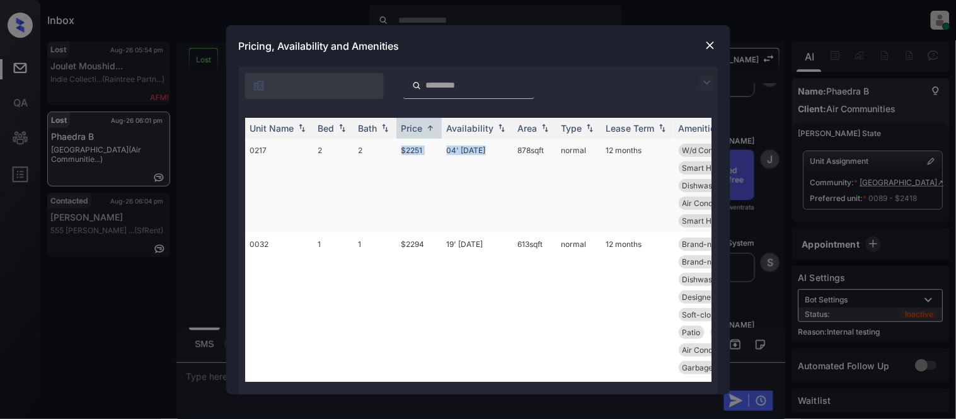
click at [505, 154] on tr "0217 2 2 $2251 04' Oct 25 878 sqft normal 12 months W/d Connection Garbage disp…" at bounding box center [574, 186] width 658 height 94
copy tr "$2251 04' Oct 25"
click at [712, 47] on img at bounding box center [710, 45] width 13 height 13
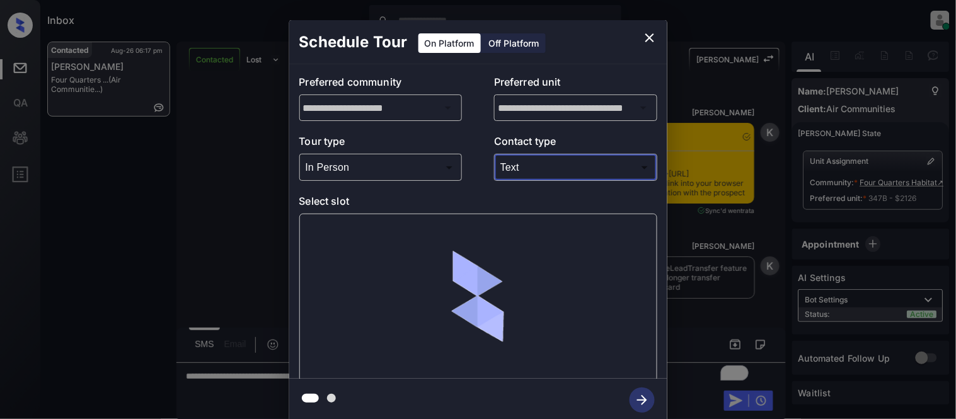
scroll to position [777, 0]
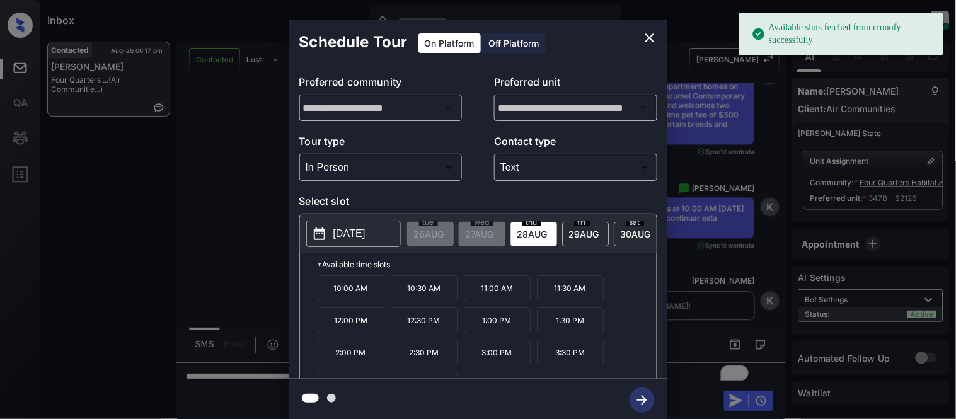
click at [354, 294] on p "10:00 AM" at bounding box center [350, 288] width 67 height 26
click at [645, 402] on icon "button" at bounding box center [641, 399] width 25 height 25
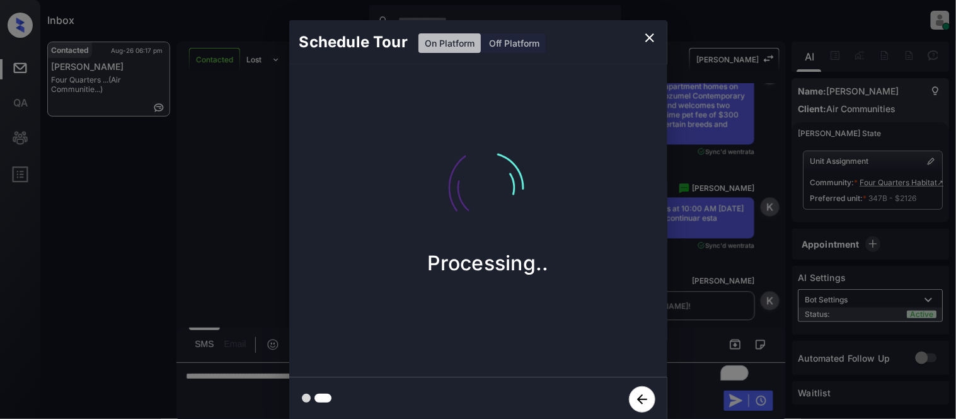
click at [693, 347] on div "Schedule Tour On Platform Off Platform Processing.." at bounding box center [478, 221] width 956 height 442
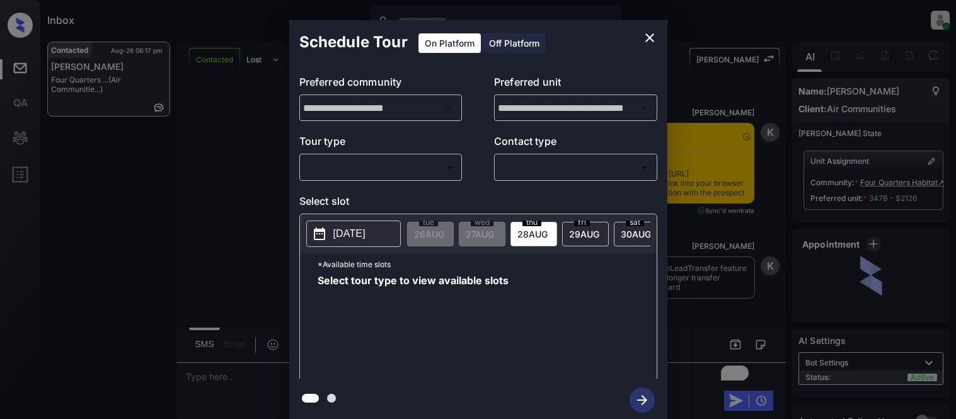
click at [397, 167] on body "Inbox [PERSON_NAME] Cataag Online Set yourself offline Set yourself on break Pr…" at bounding box center [478, 209] width 956 height 419
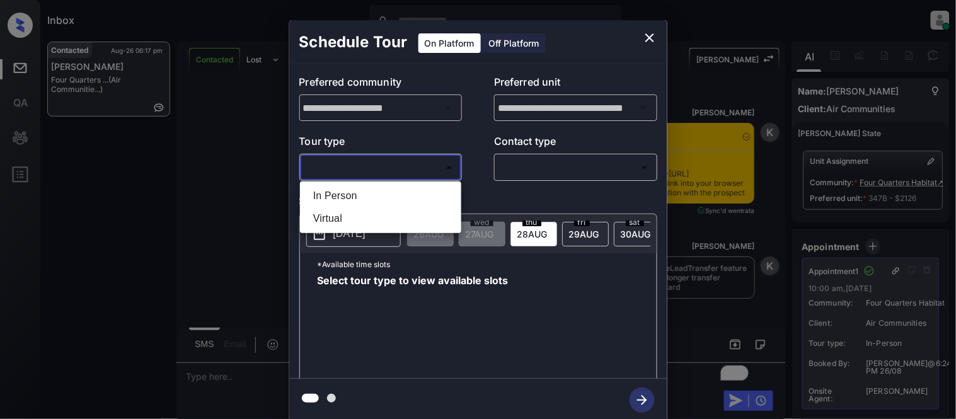
scroll to position [798, 0]
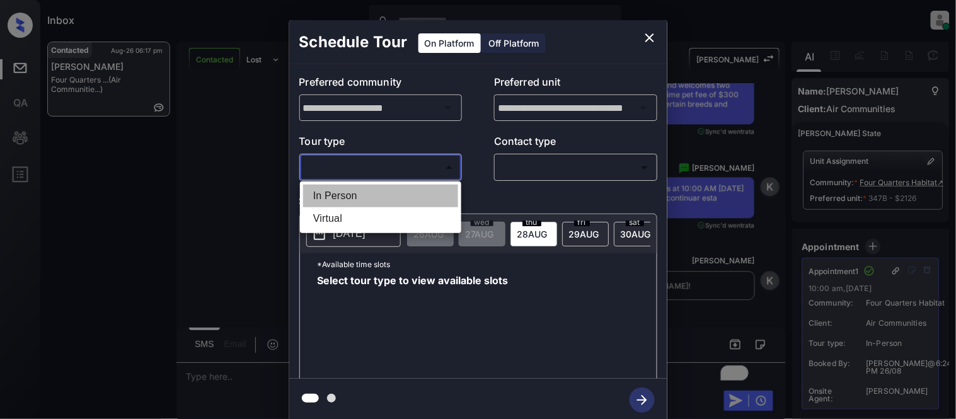
click at [395, 186] on li "In Person" at bounding box center [380, 196] width 155 height 23
type input "********"
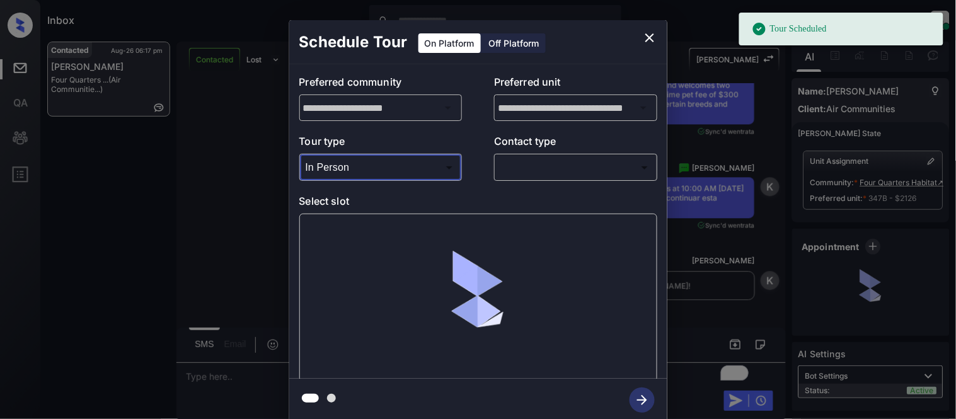
click at [647, 39] on icon "close" at bounding box center [649, 37] width 9 height 9
